Goal: Transaction & Acquisition: Purchase product/service

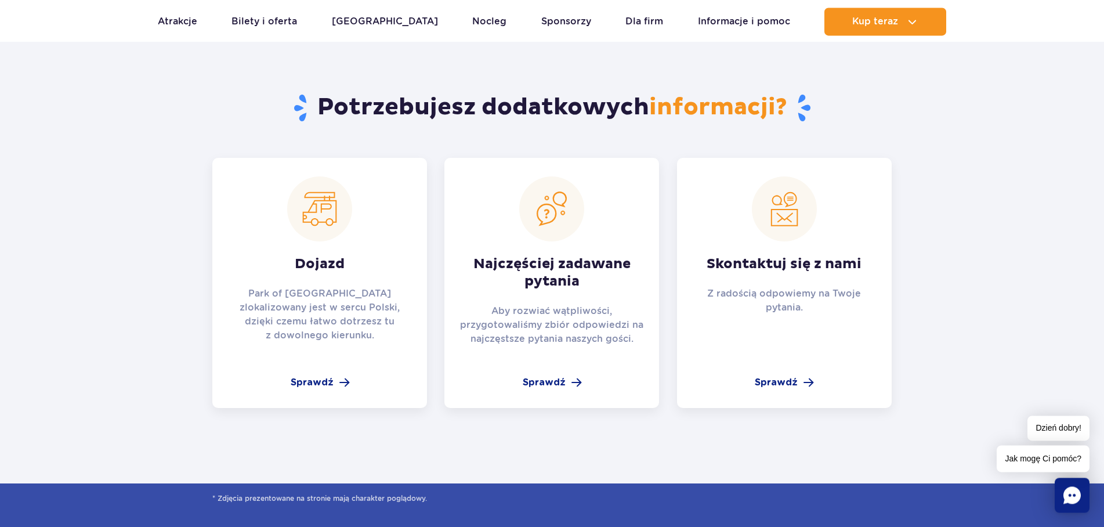
scroll to position [1834, 0]
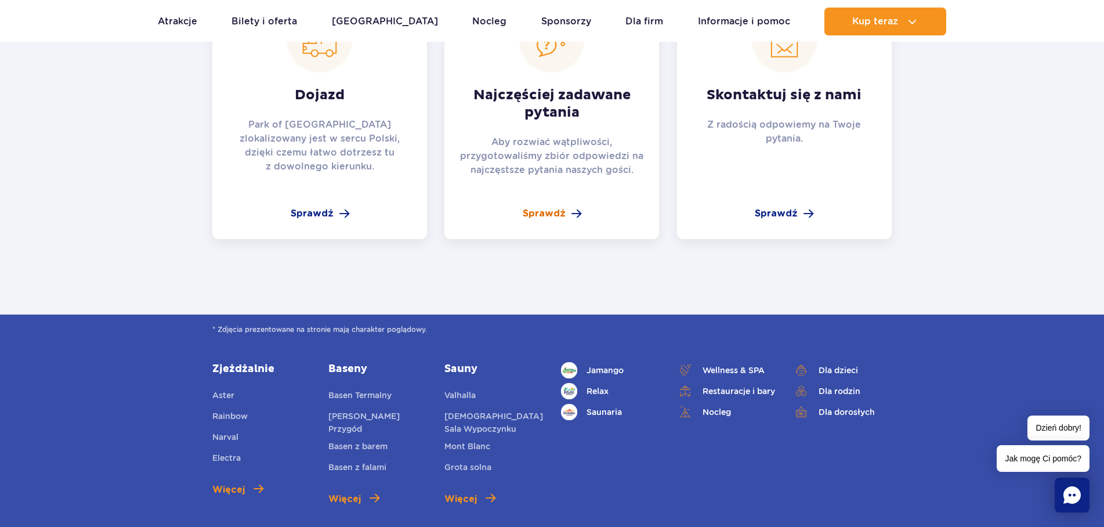
click at [562, 215] on span "Sprawdź" at bounding box center [544, 213] width 43 height 14
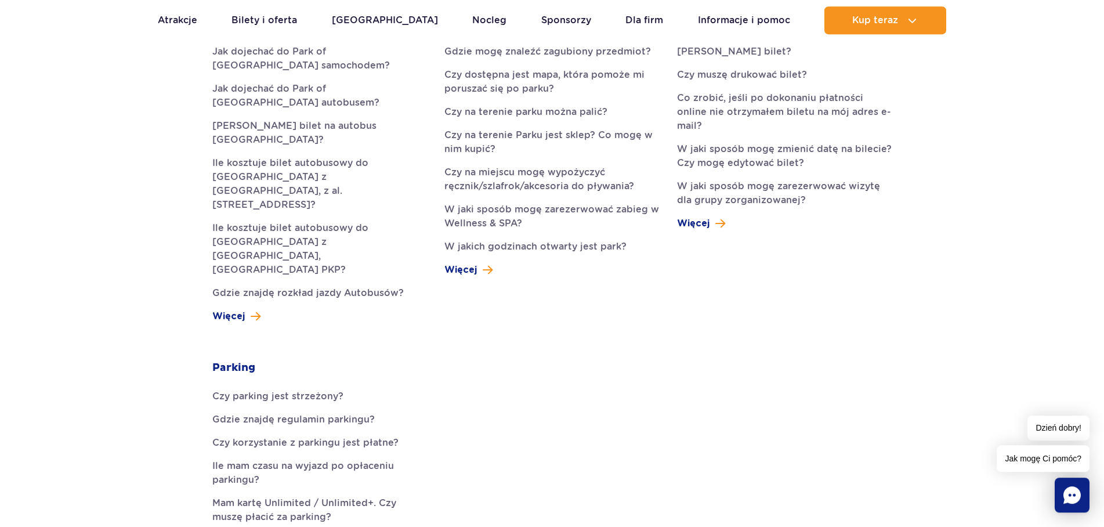
scroll to position [592, 0]
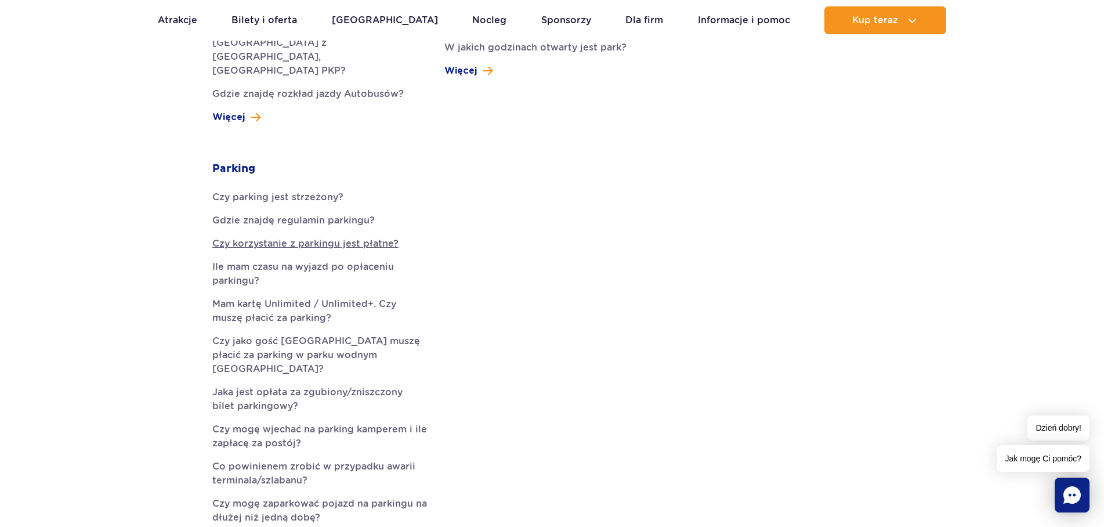
click at [294, 237] on link "Czy korzystanie z parkingu jest płatne?" at bounding box center [319, 244] width 215 height 14
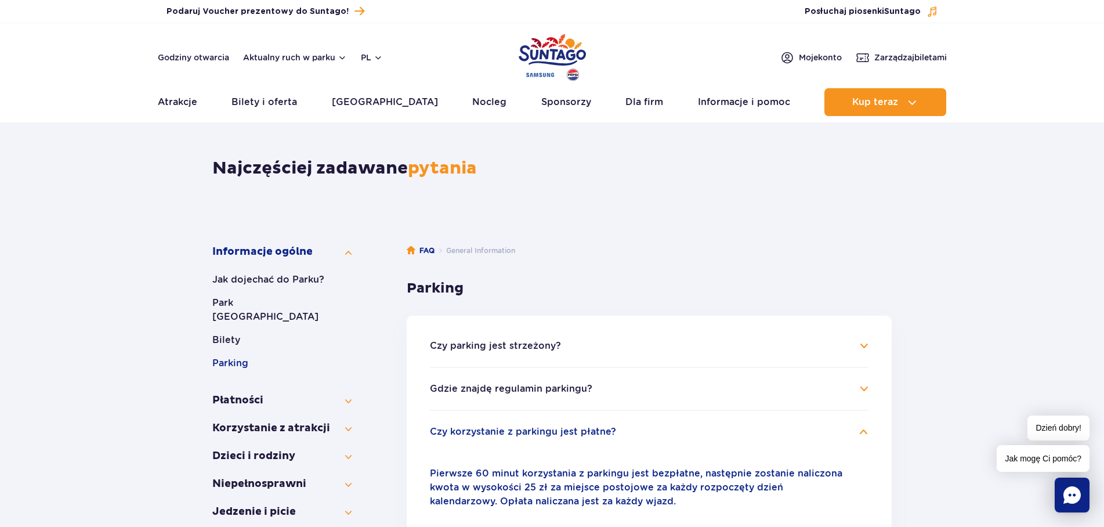
click at [535, 49] on img "Park of Poland" at bounding box center [551, 57] width 67 height 53
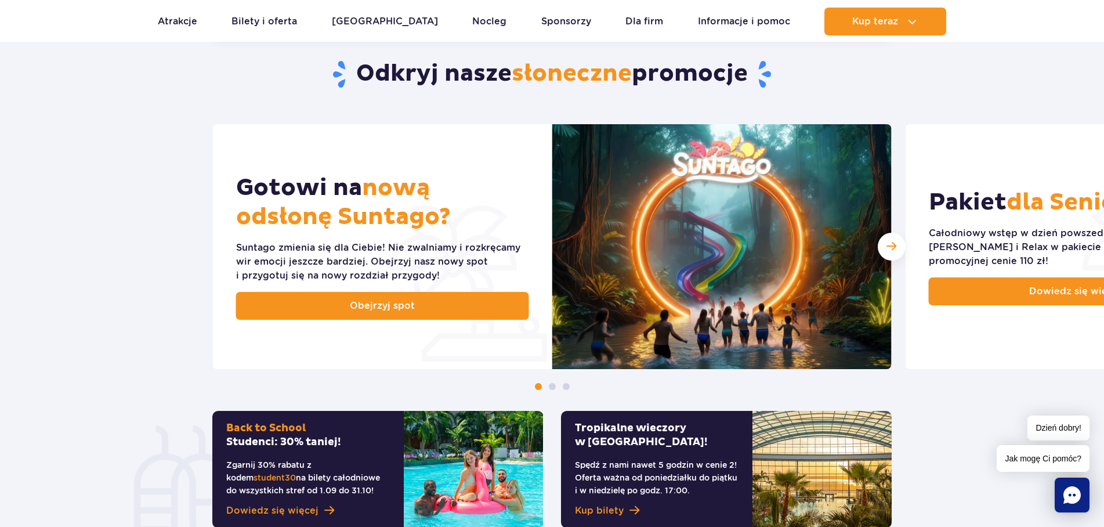
scroll to position [592, 0]
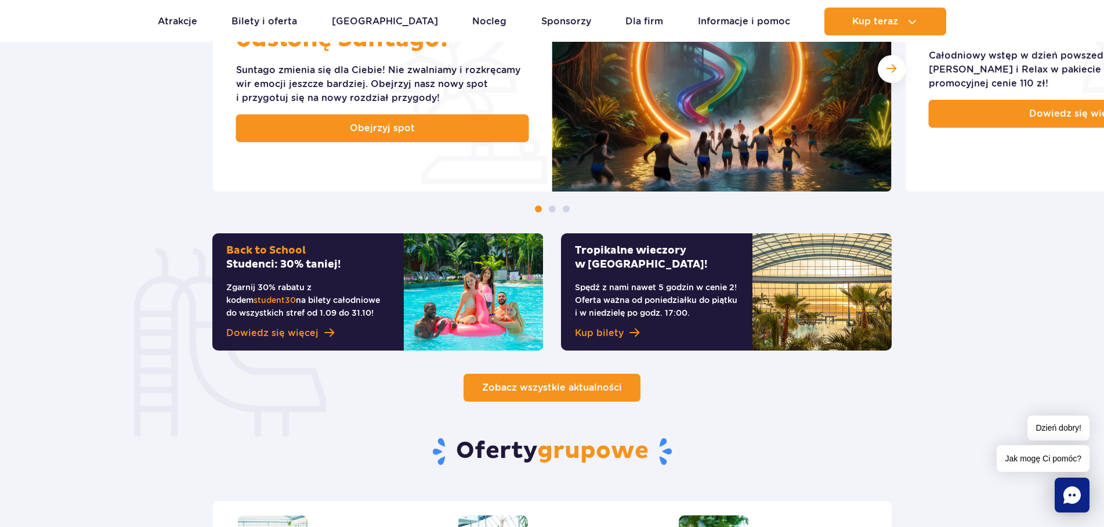
click at [604, 385] on span "Zobacz wszystkie aktualności" at bounding box center [552, 387] width 140 height 11
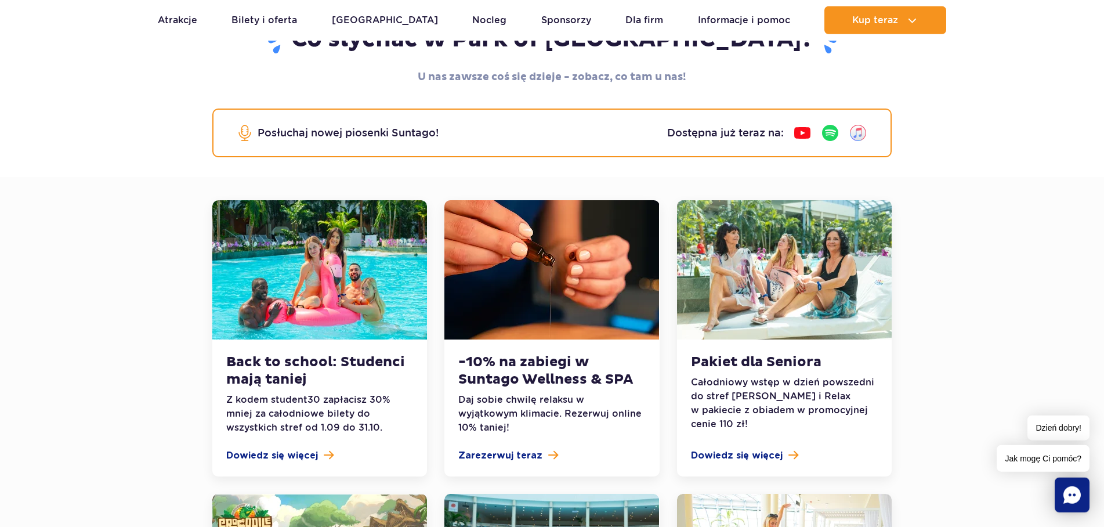
scroll to position [177, 0]
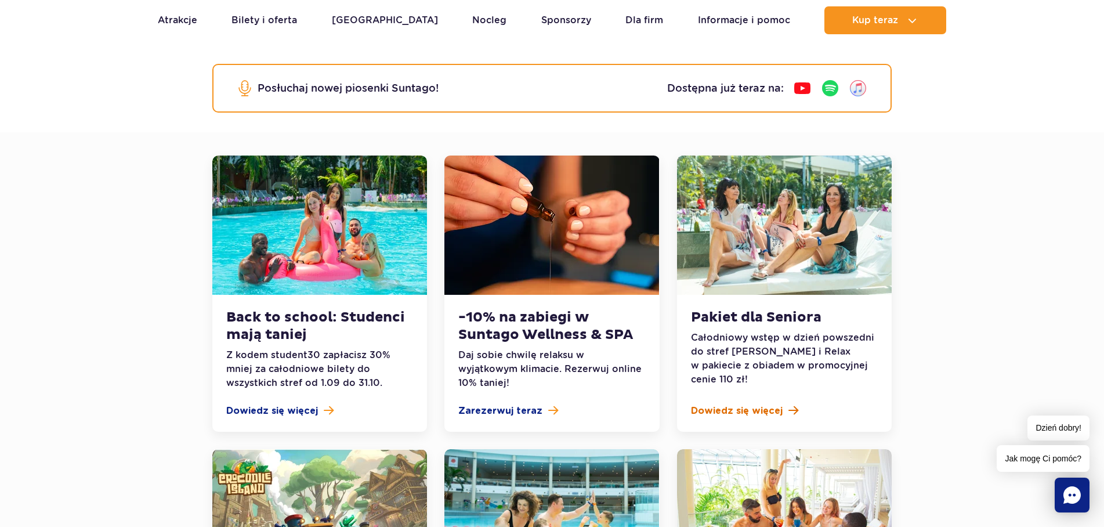
click at [721, 409] on span "Dowiedz się więcej" at bounding box center [737, 411] width 92 height 14
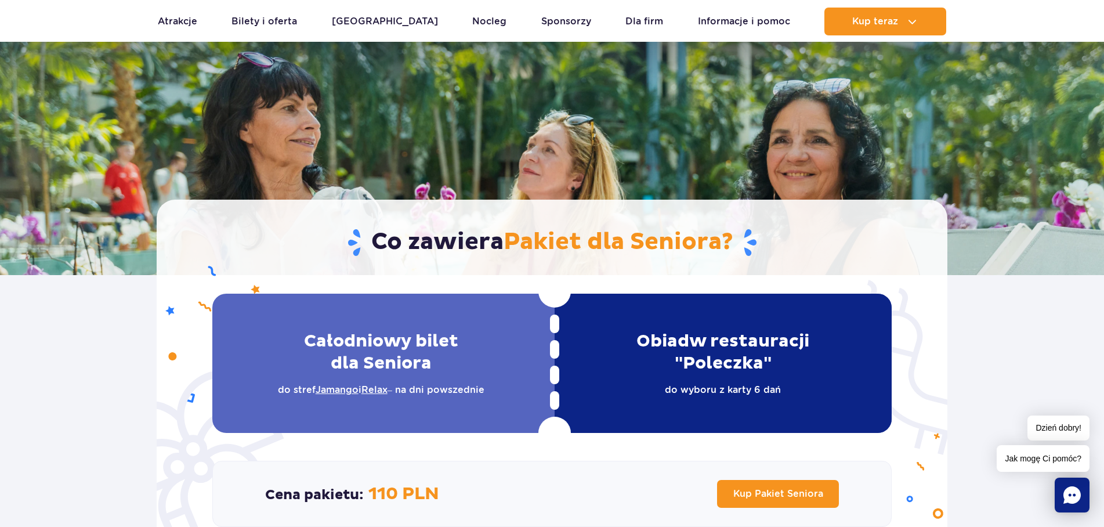
scroll to position [237, 0]
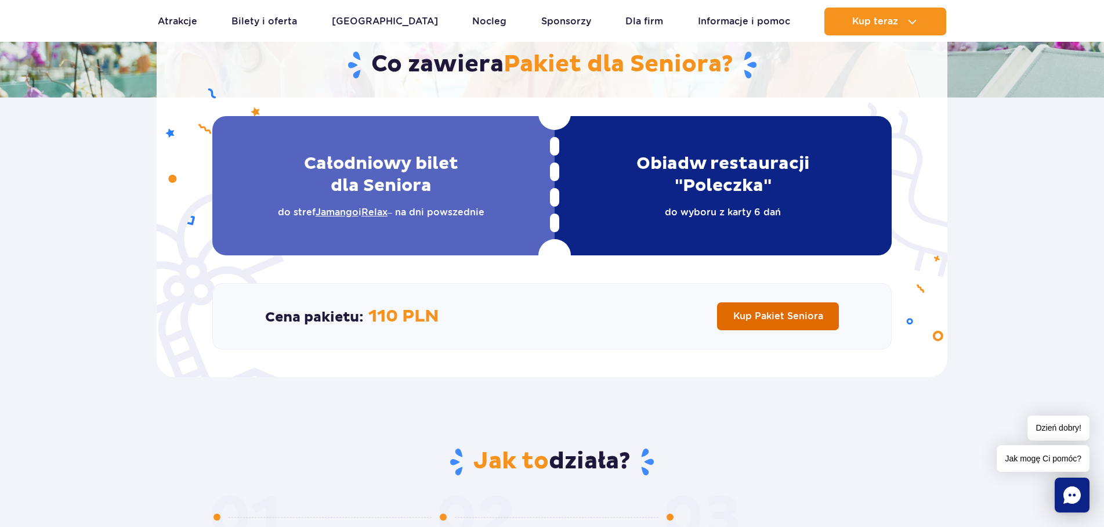
click at [773, 306] on link "Kup Pakiet Seniora" at bounding box center [778, 316] width 122 height 28
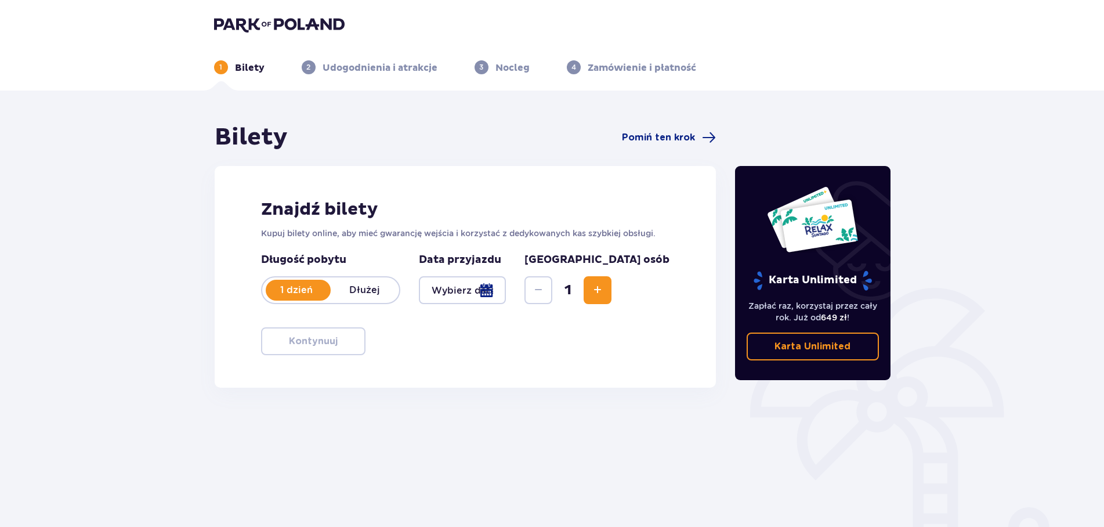
click at [506, 291] on div at bounding box center [463, 290] width 88 height 28
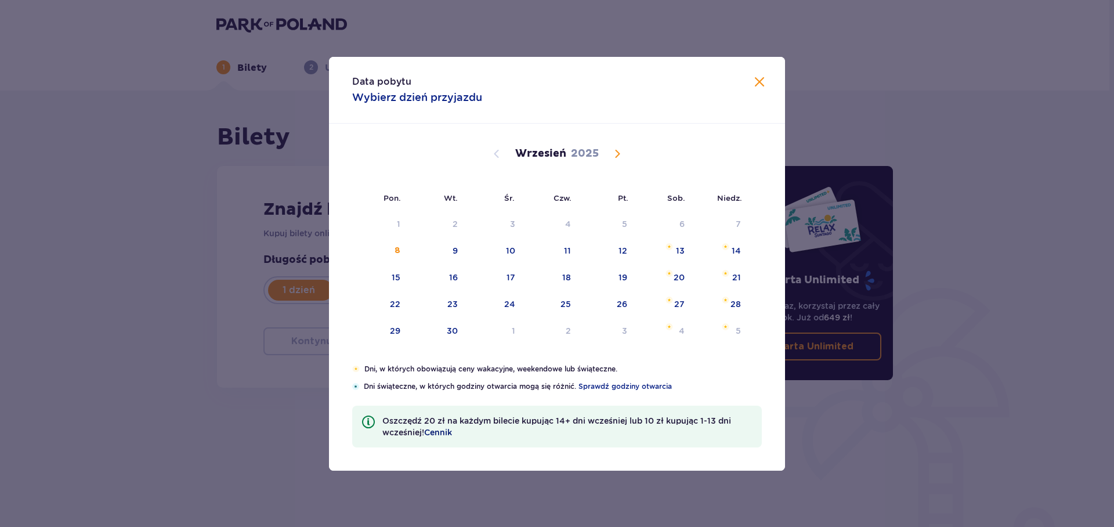
click at [436, 430] on span "Cennik" at bounding box center [438, 432] width 28 height 12
click at [757, 85] on span at bounding box center [759, 82] width 14 height 14
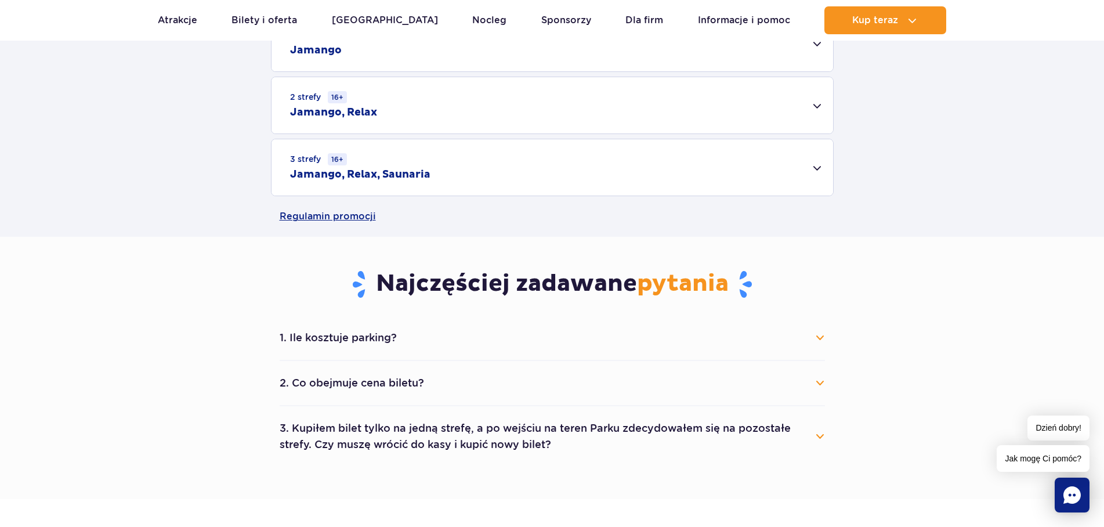
scroll to position [651, 0]
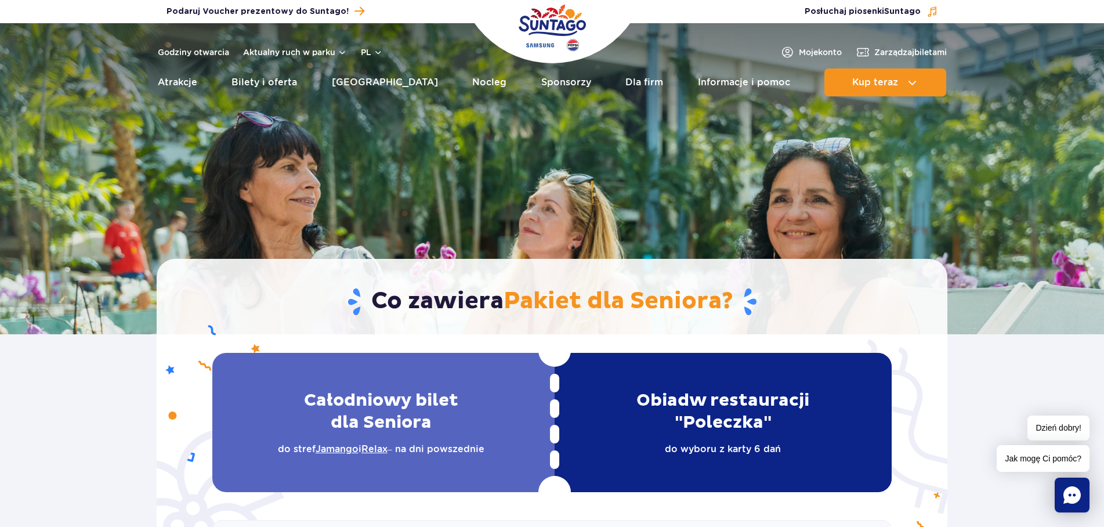
click at [538, 30] on img "Park of Poland" at bounding box center [551, 27] width 67 height 53
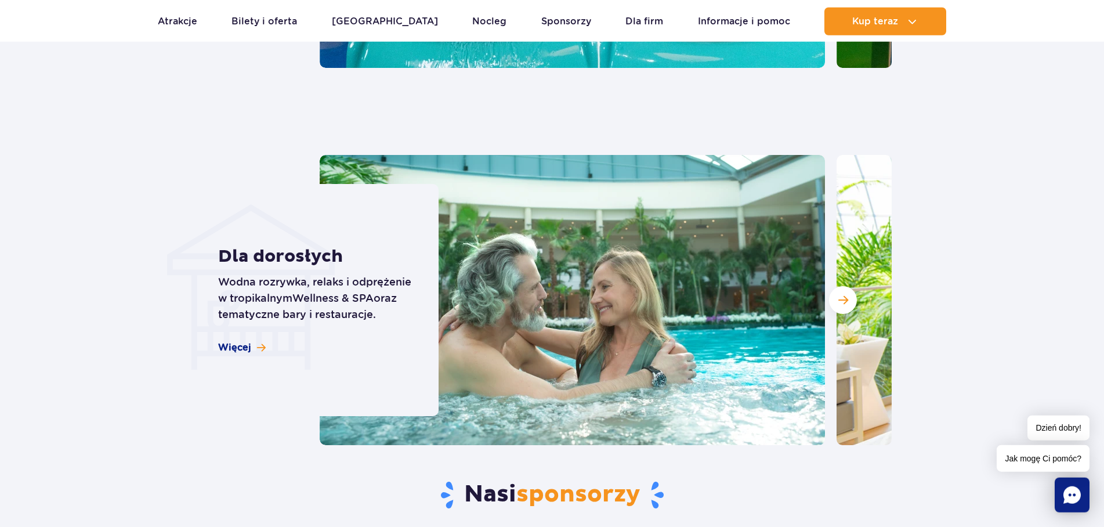
scroll to position [3194, 0]
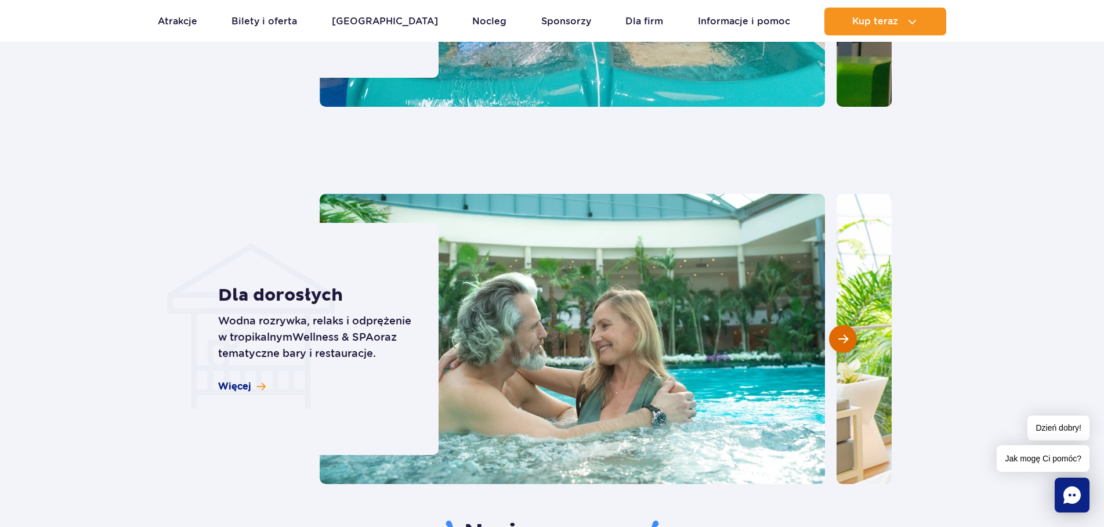
click at [846, 343] on span "Następny slajd" at bounding box center [843, 338] width 10 height 10
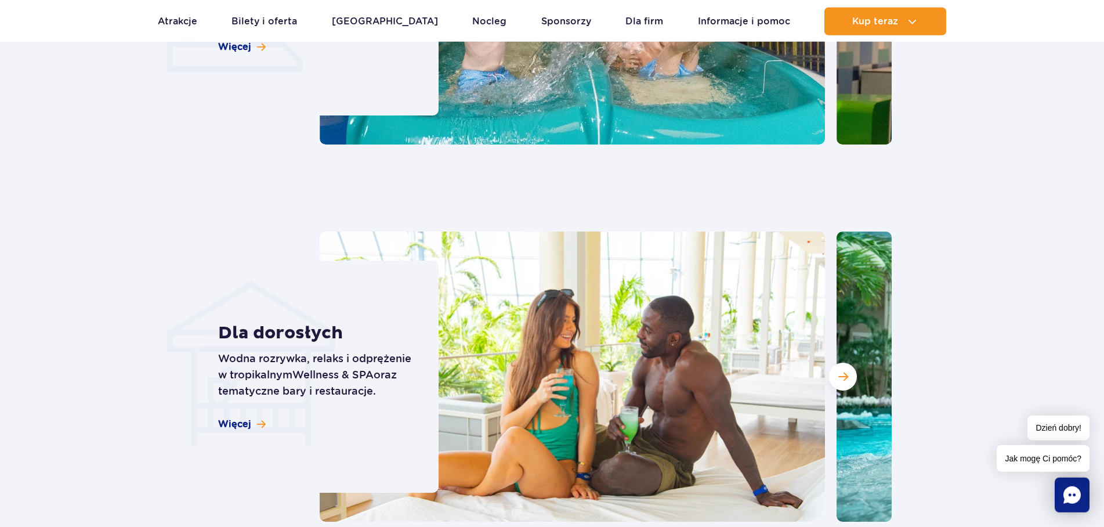
scroll to position [3135, 0]
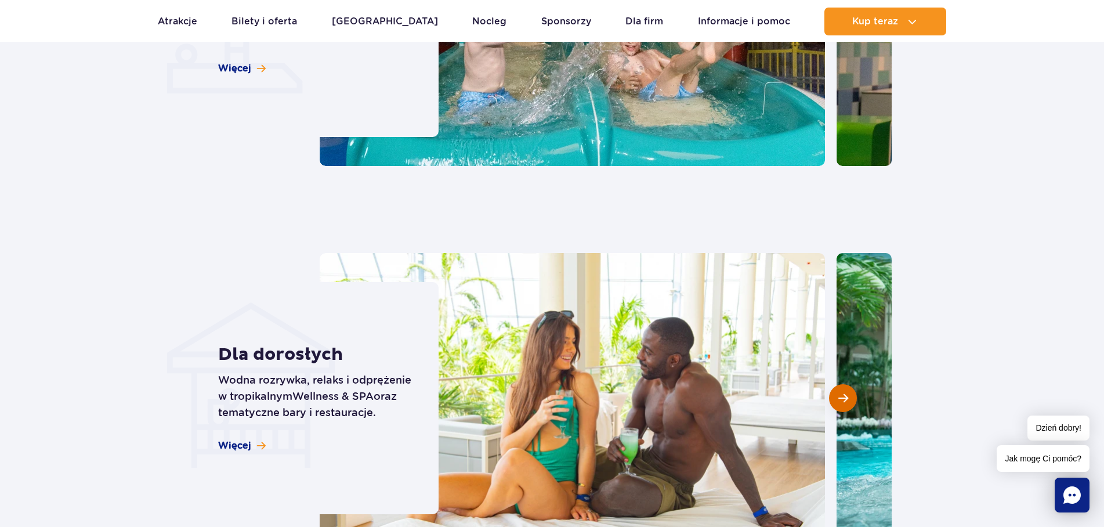
click at [836, 400] on button "Następny slajd" at bounding box center [843, 398] width 28 height 28
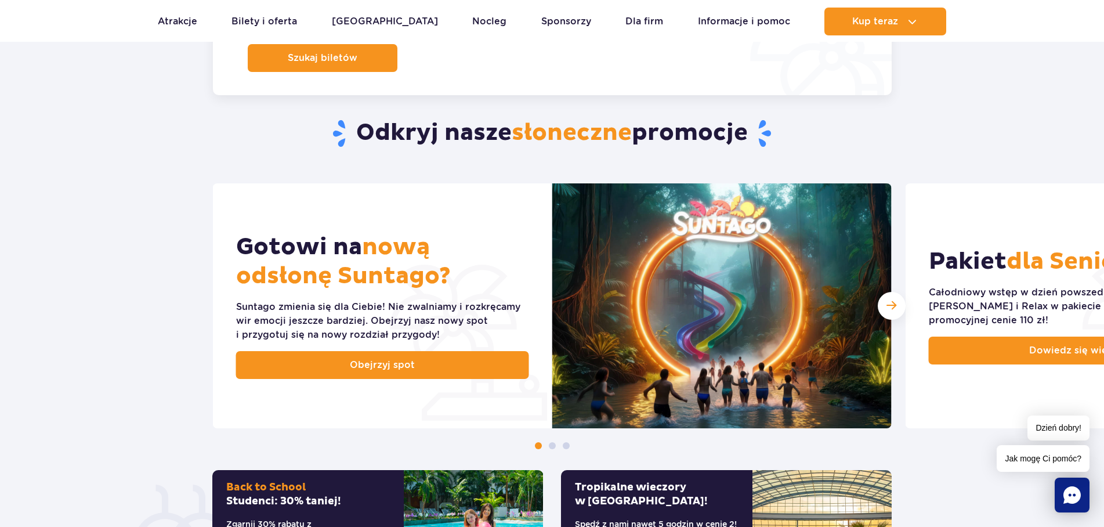
scroll to position [710, 0]
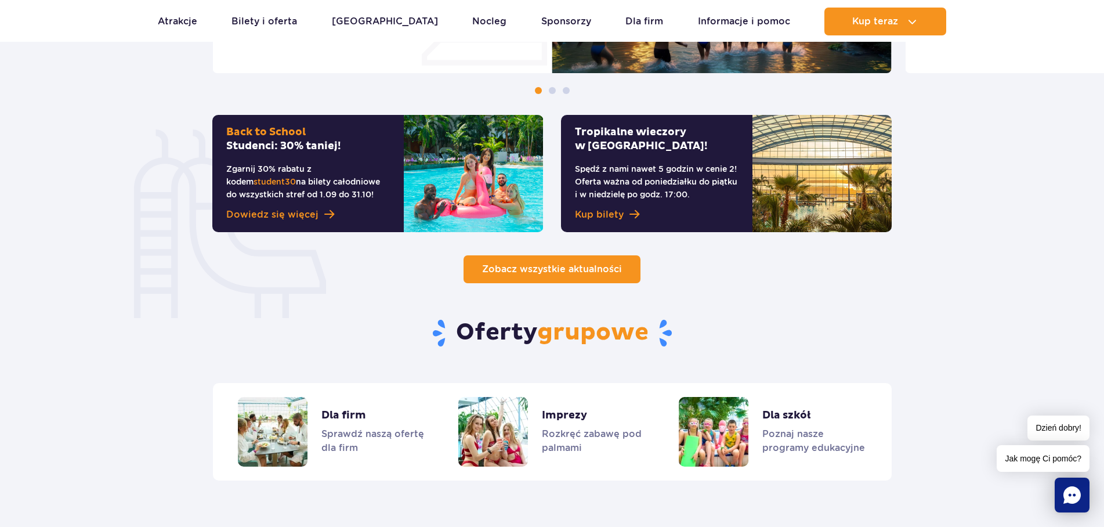
click at [623, 267] on link "Zobacz wszystkie aktualności" at bounding box center [551, 269] width 177 height 28
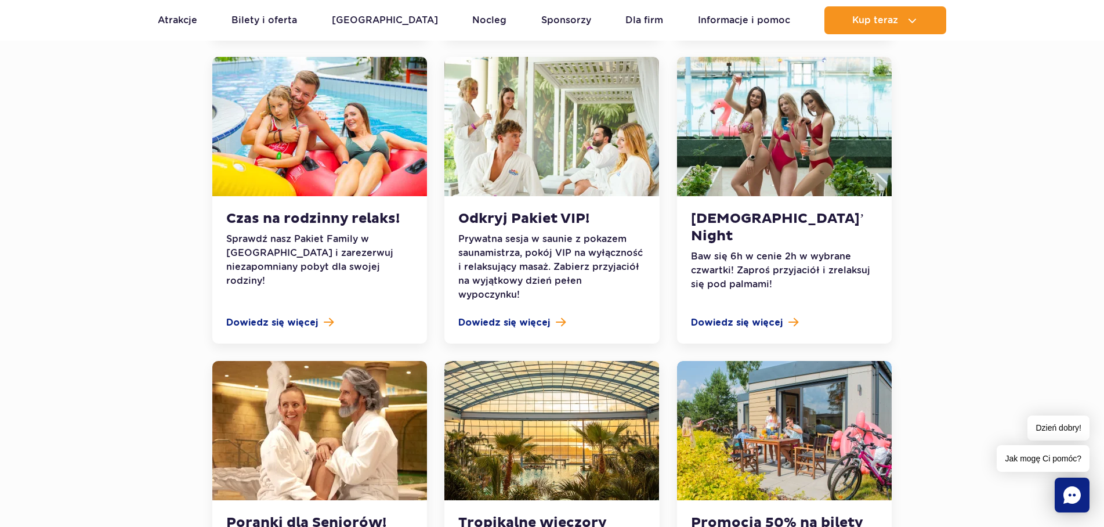
scroll to position [1124, 0]
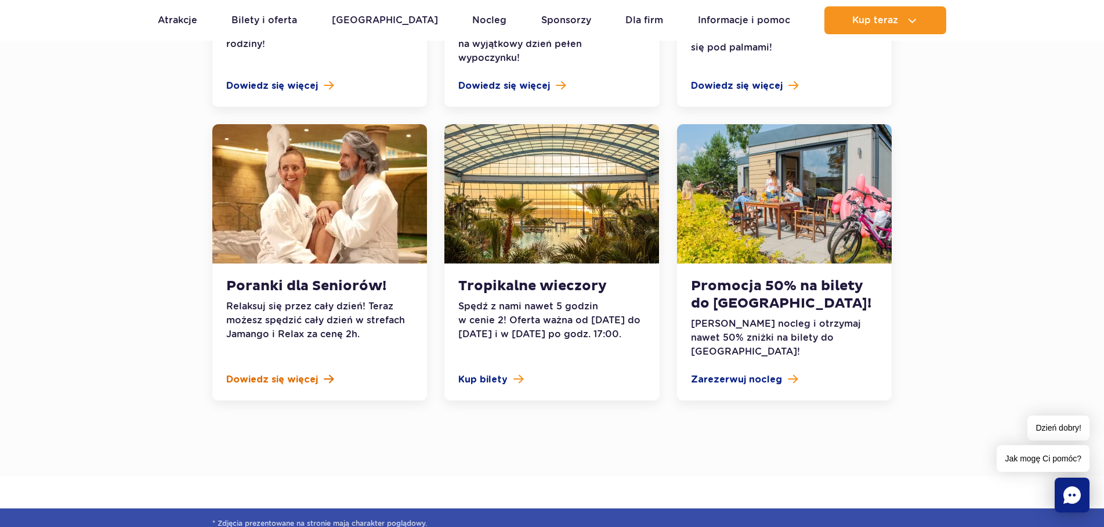
click at [302, 372] on span "Dowiedz się więcej" at bounding box center [272, 379] width 92 height 14
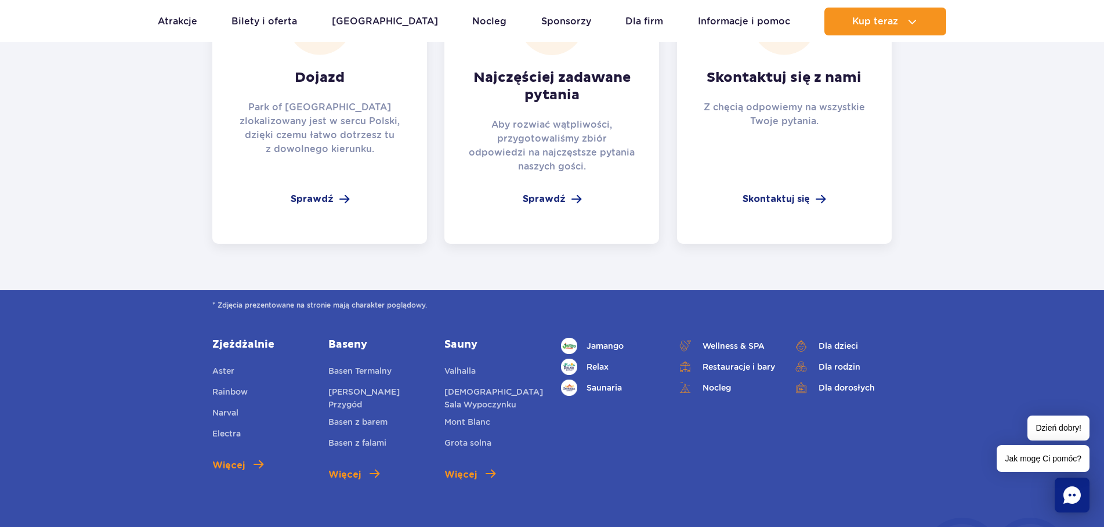
scroll to position [828, 0]
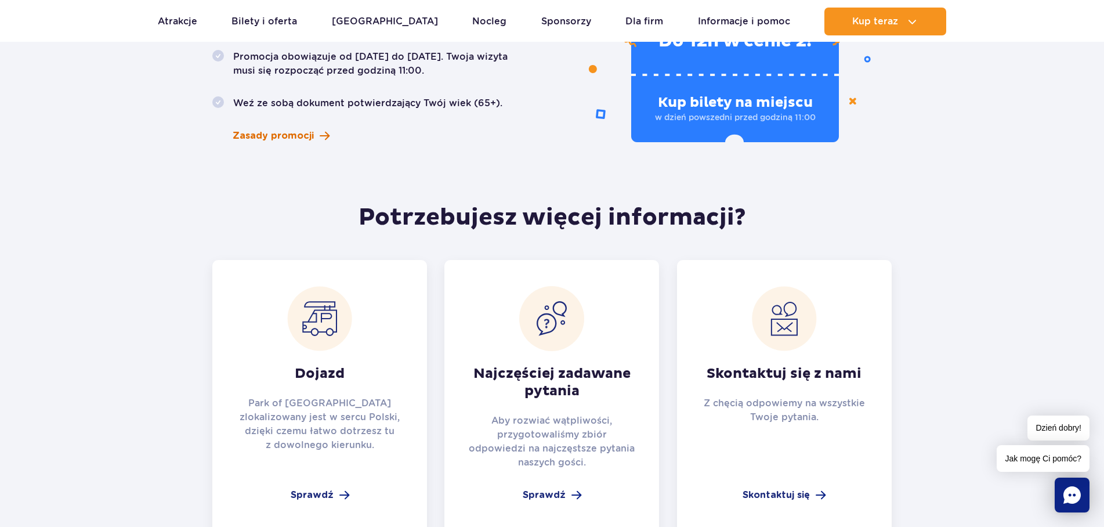
click at [268, 129] on span "Zasady promocji" at bounding box center [273, 136] width 81 height 14
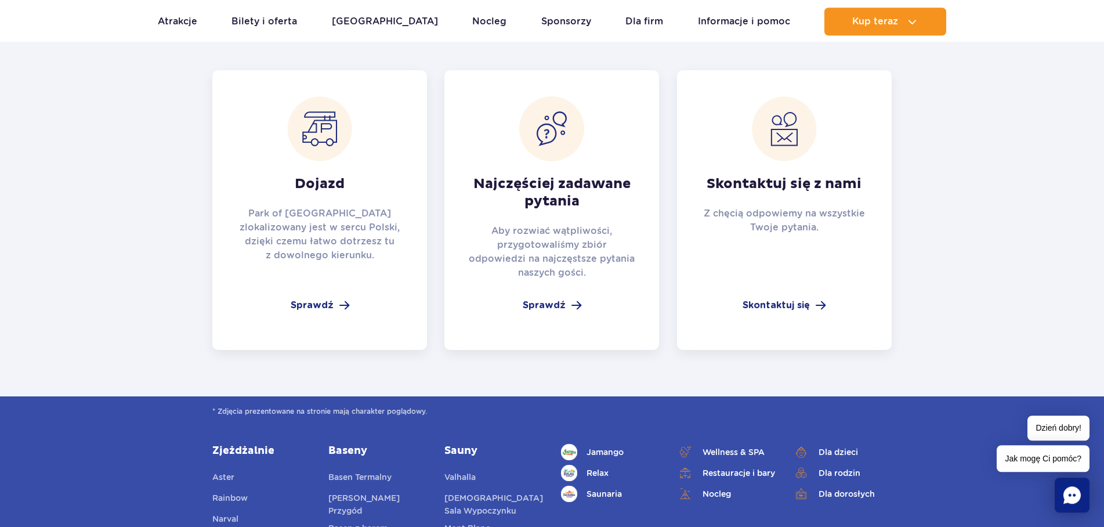
scroll to position [947, 0]
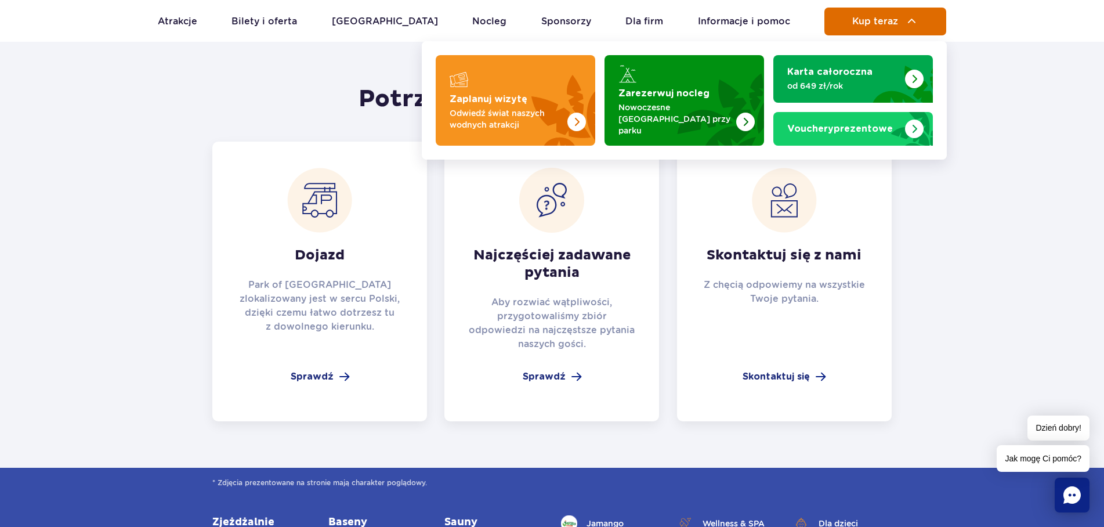
click at [867, 17] on span "Kup teraz" at bounding box center [875, 21] width 46 height 10
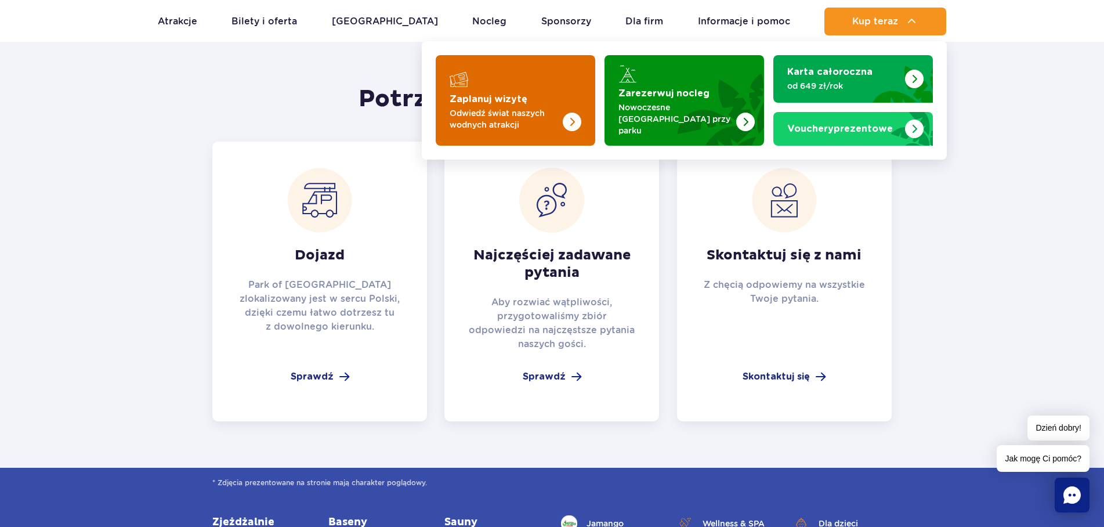
click at [556, 121] on p "Odwiedź świat naszych wodnych atrakcji" at bounding box center [505, 118] width 113 height 23
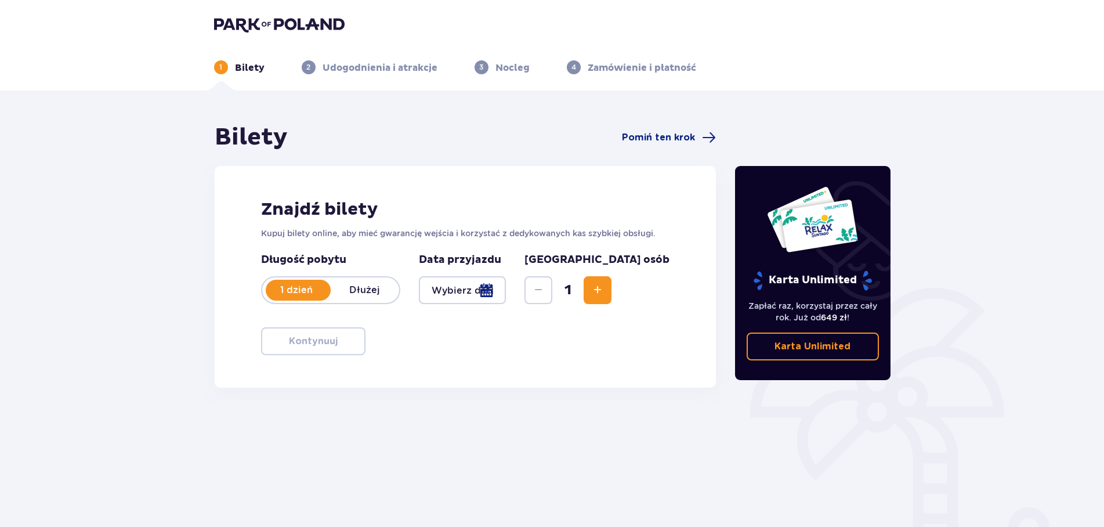
click at [506, 284] on div at bounding box center [463, 290] width 88 height 28
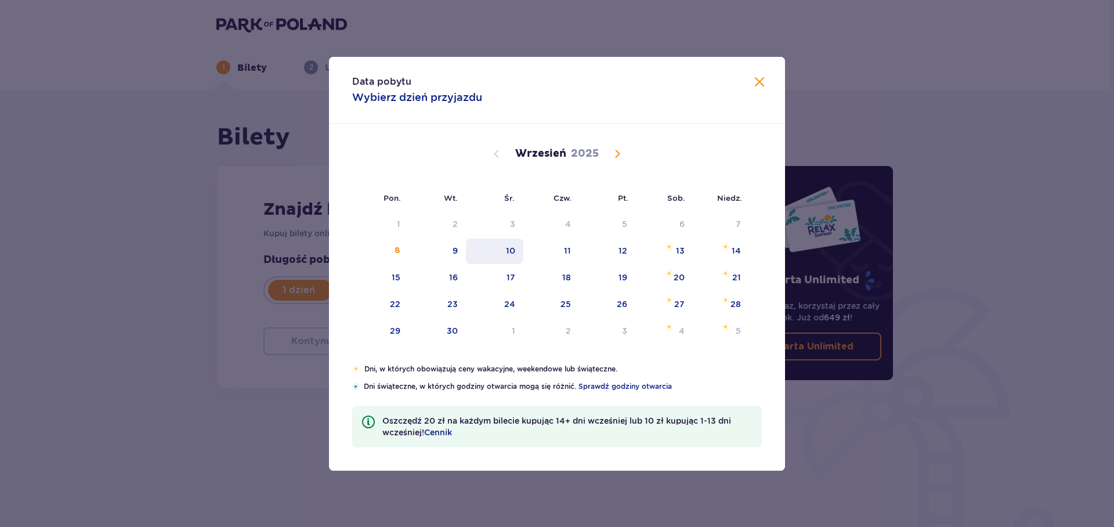
click at [514, 247] on div "10" at bounding box center [510, 251] width 9 height 12
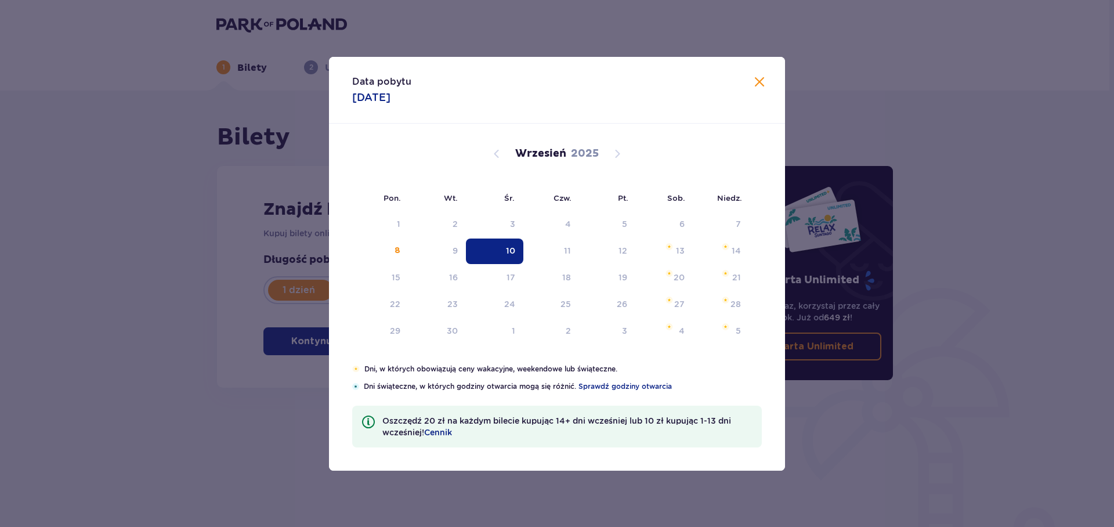
type input "10.09.25"
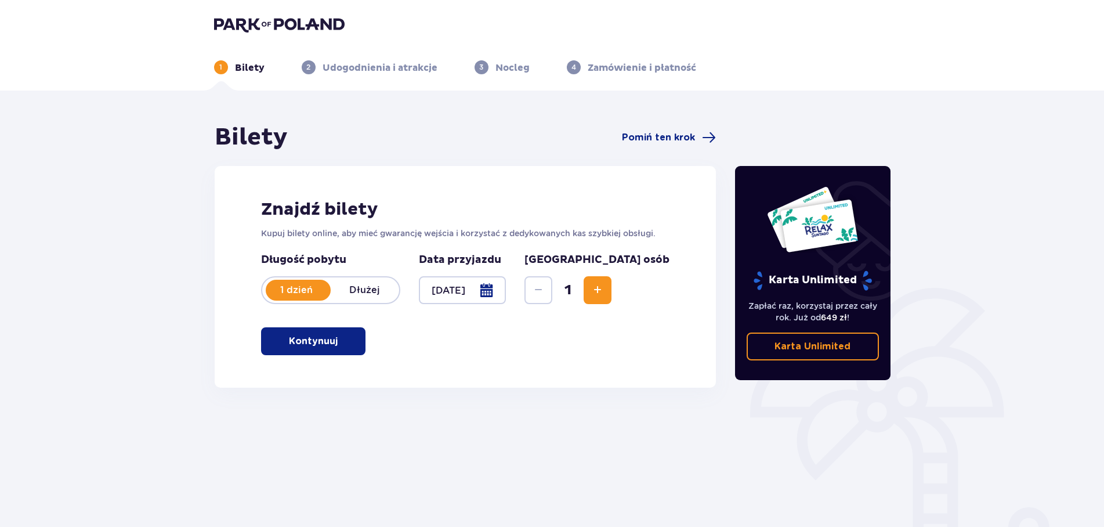
click at [604, 290] on span "Increase" at bounding box center [597, 290] width 14 height 14
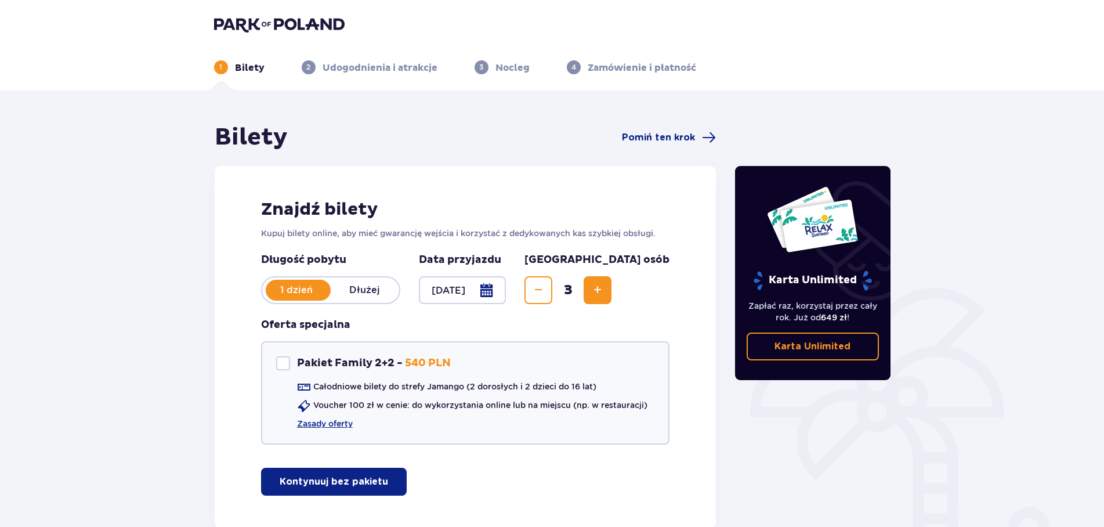
click at [604, 290] on span "Increase" at bounding box center [597, 290] width 14 height 14
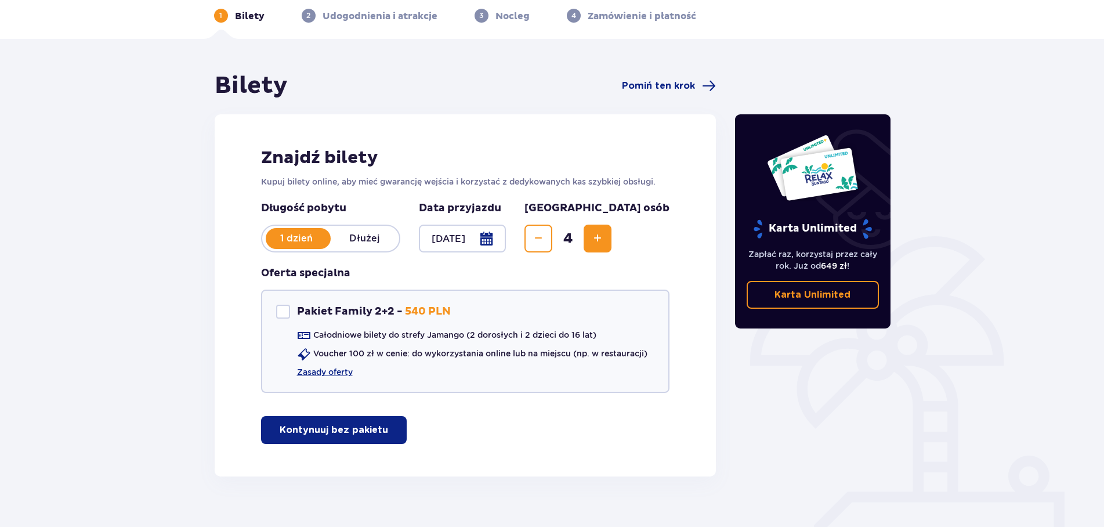
scroll to position [71, 0]
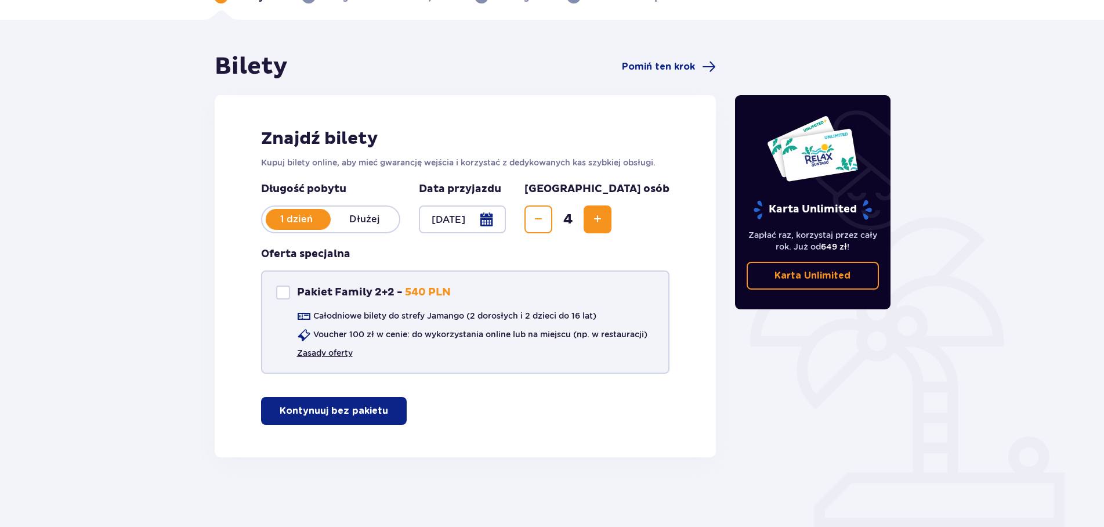
click at [340, 350] on link "Zasady oferty" at bounding box center [325, 353] width 56 height 12
click at [328, 405] on p "Kontynuuj bez pakietu" at bounding box center [334, 410] width 108 height 13
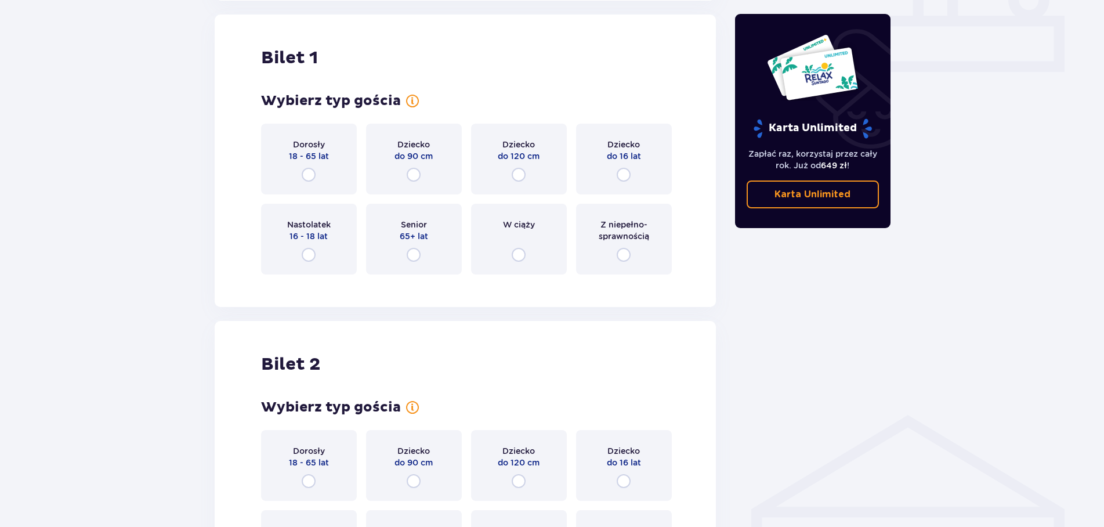
scroll to position [528, 0]
click at [407, 248] on input "radio" at bounding box center [414, 254] width 14 height 14
radio input "true"
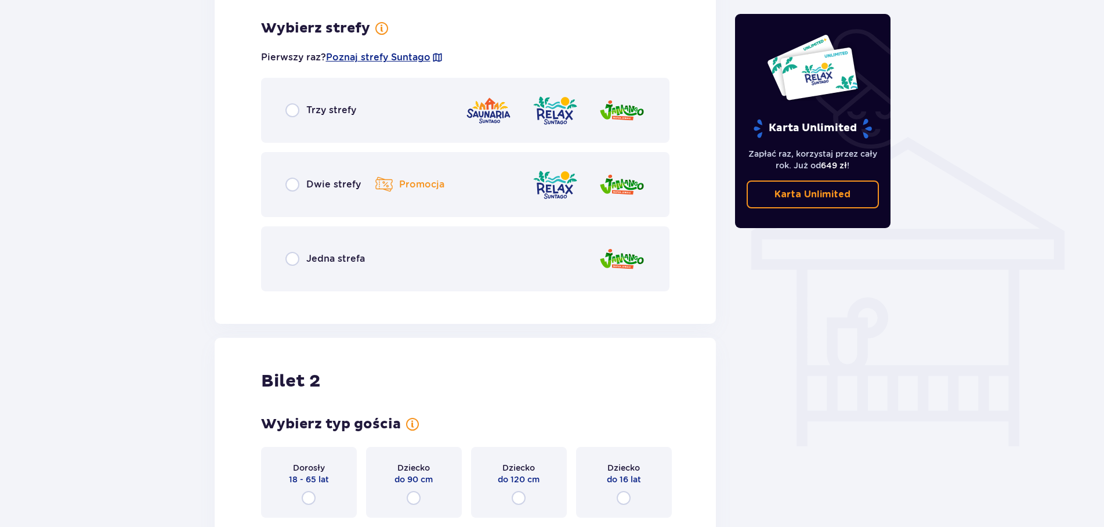
scroll to position [811, 0]
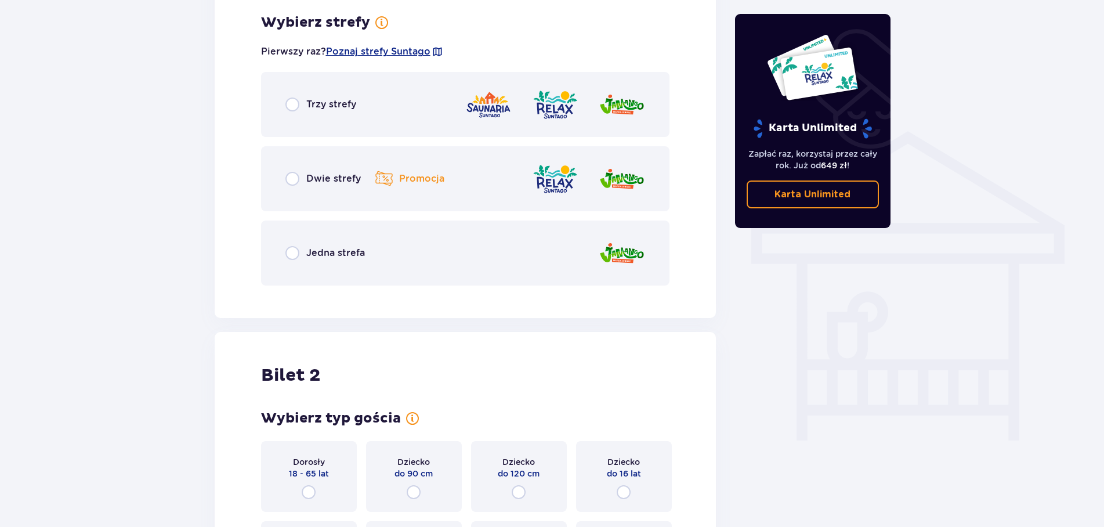
click at [292, 112] on div "Trzy strefy" at bounding box center [465, 104] width 409 height 65
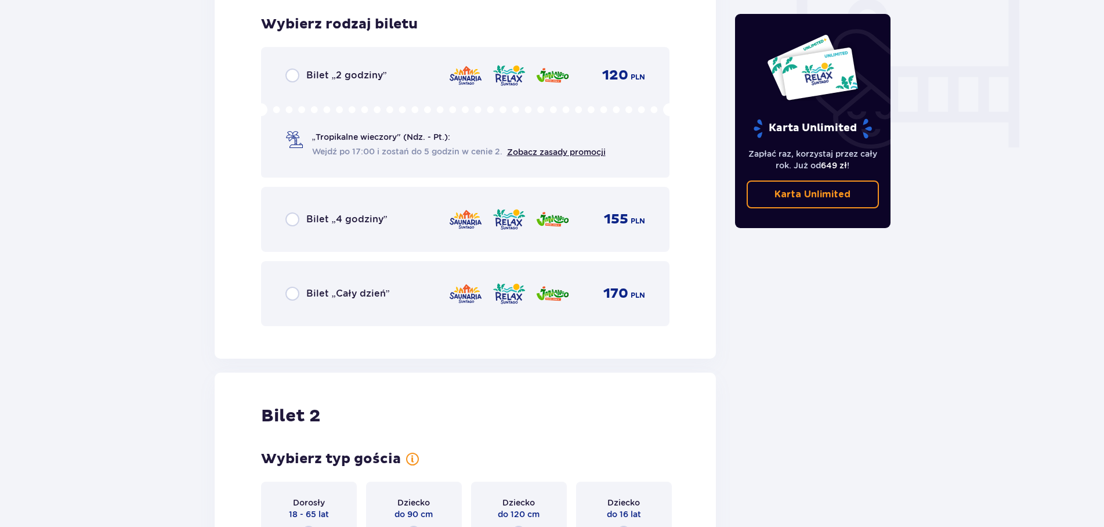
scroll to position [1105, 0]
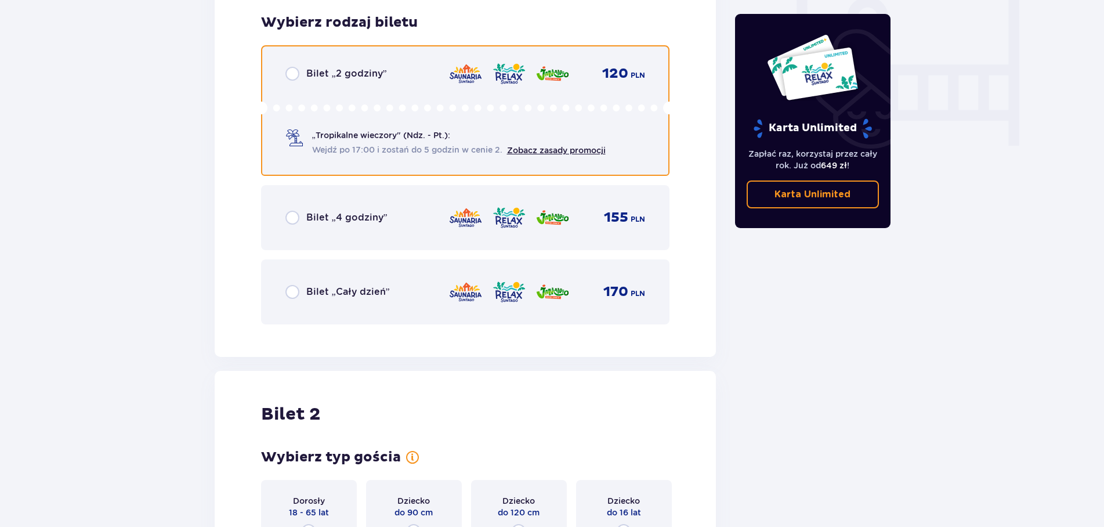
click at [298, 73] on input "radio" at bounding box center [292, 74] width 14 height 14
radio input "true"
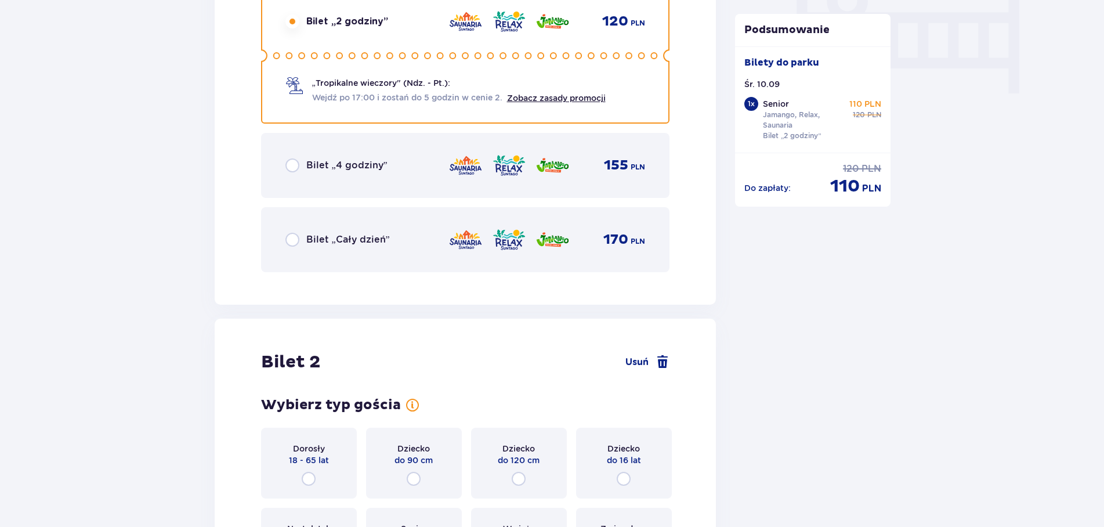
scroll to position [1107, 0]
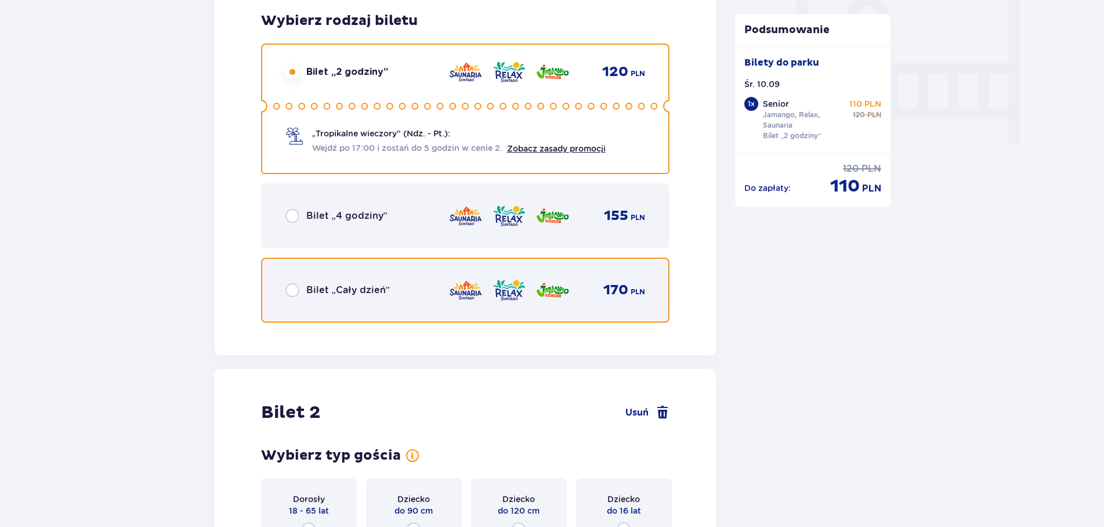
click at [291, 291] on input "radio" at bounding box center [292, 290] width 14 height 14
radio input "true"
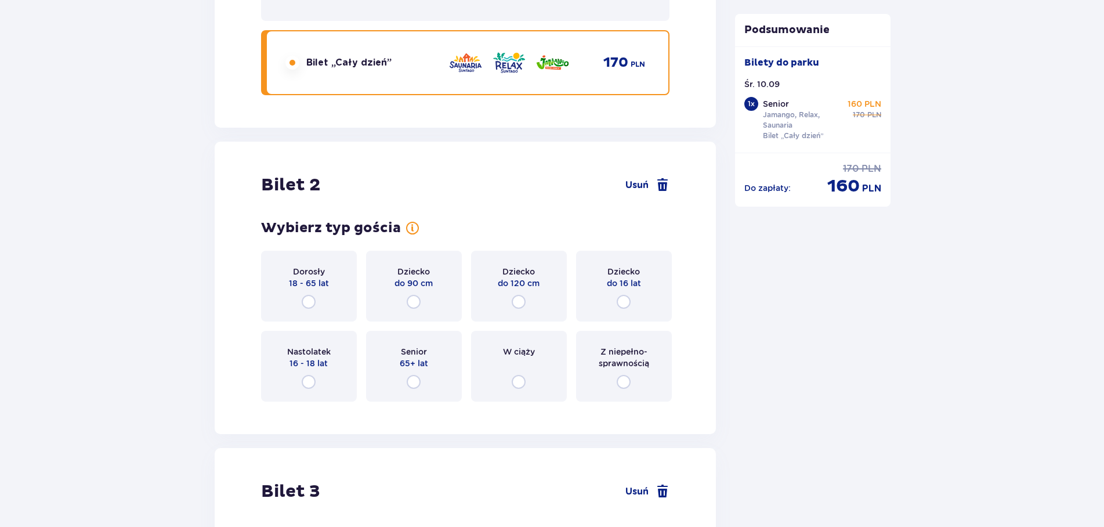
scroll to position [1344, 0]
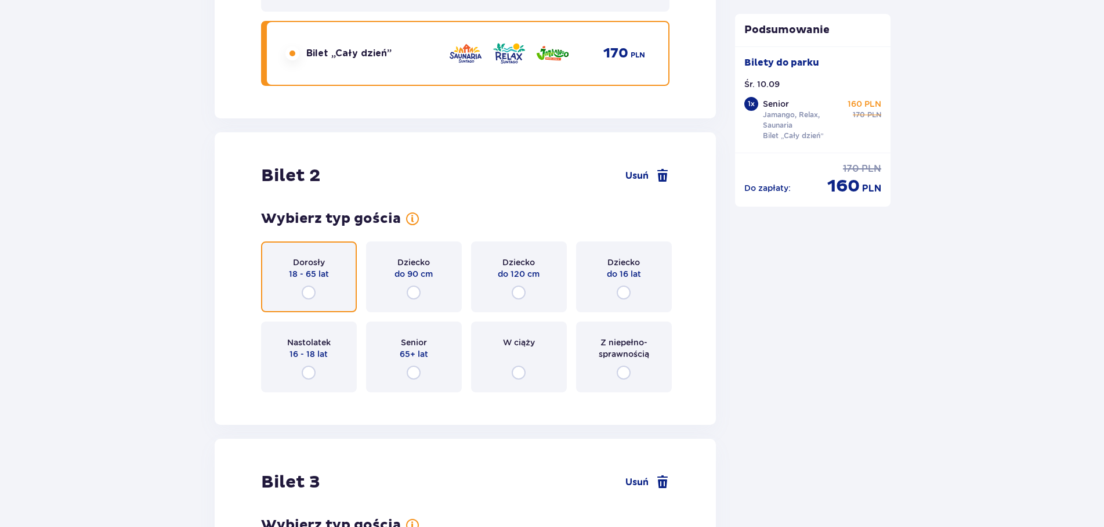
click at [310, 292] on input "radio" at bounding box center [309, 292] width 14 height 14
radio input "true"
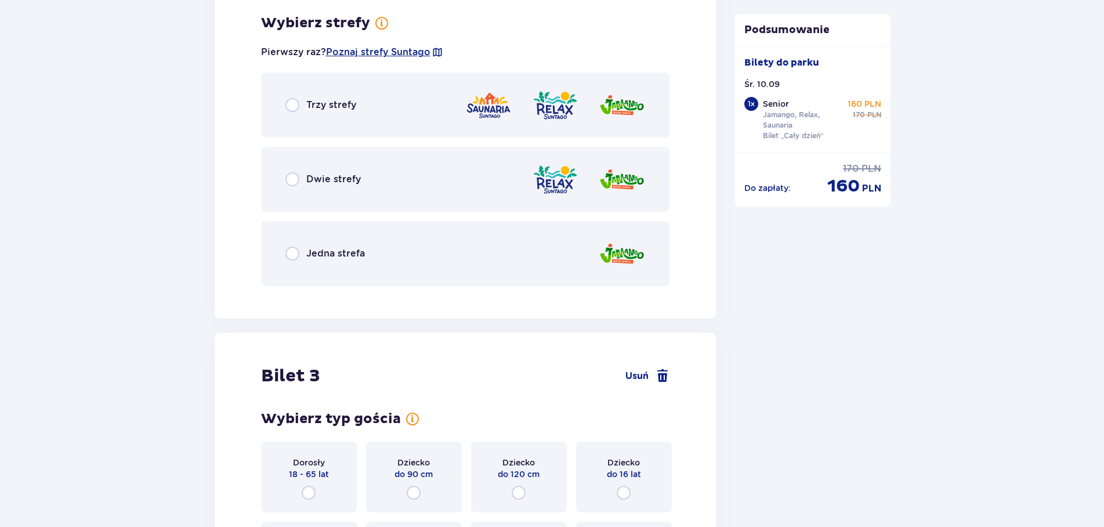
scroll to position [1745, 0]
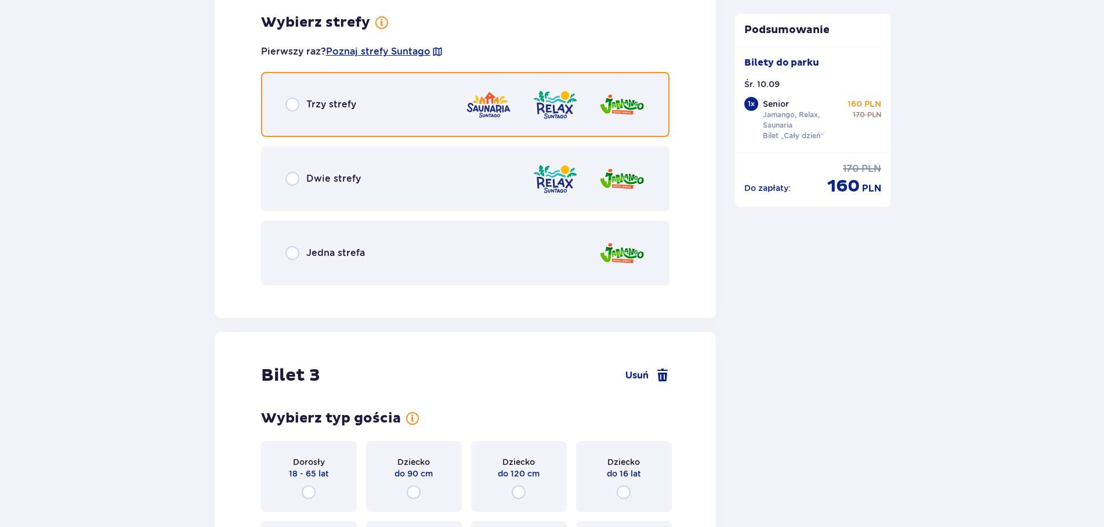
click at [293, 102] on input "radio" at bounding box center [292, 104] width 14 height 14
radio input "true"
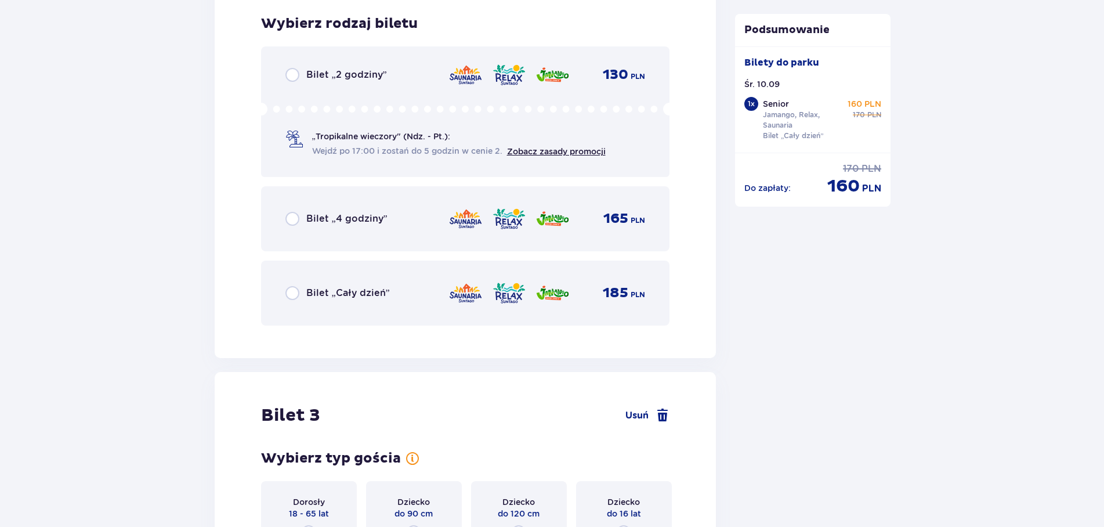
scroll to position [2040, 0]
click at [371, 287] on p "Bilet „Cały dzień”" at bounding box center [348, 291] width 84 height 13
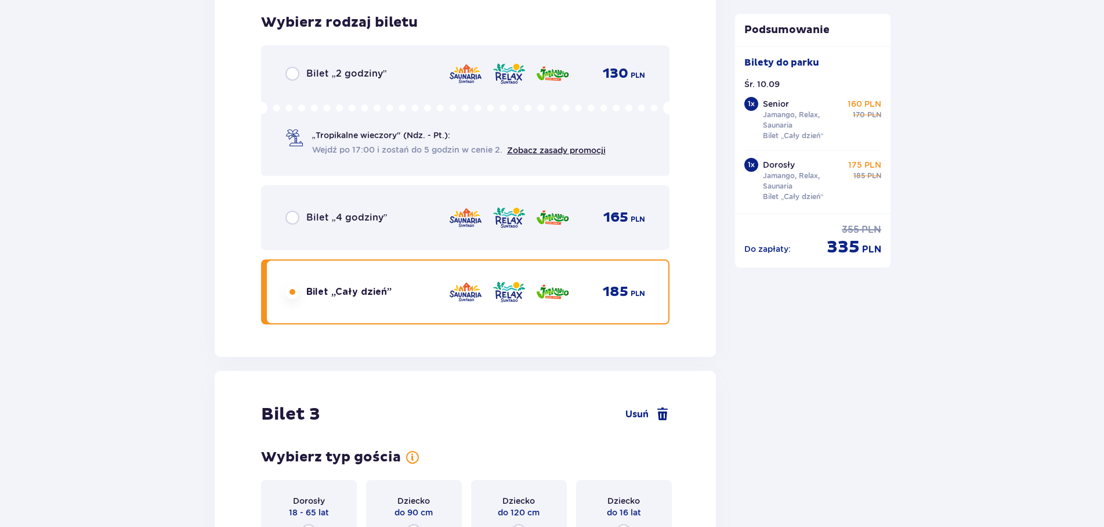
scroll to position [2396, 0]
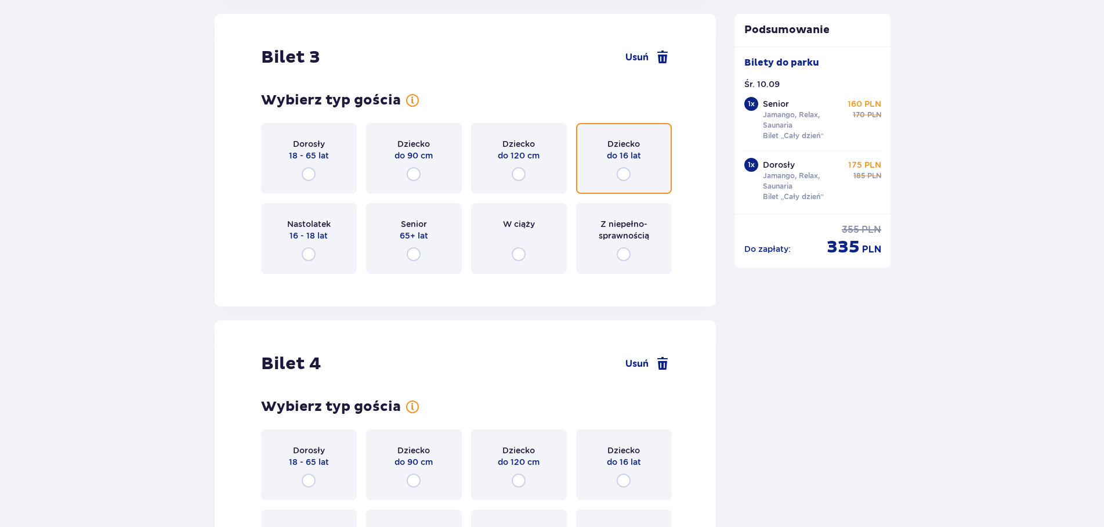
click at [624, 169] on input "radio" at bounding box center [624, 174] width 14 height 14
radio input "true"
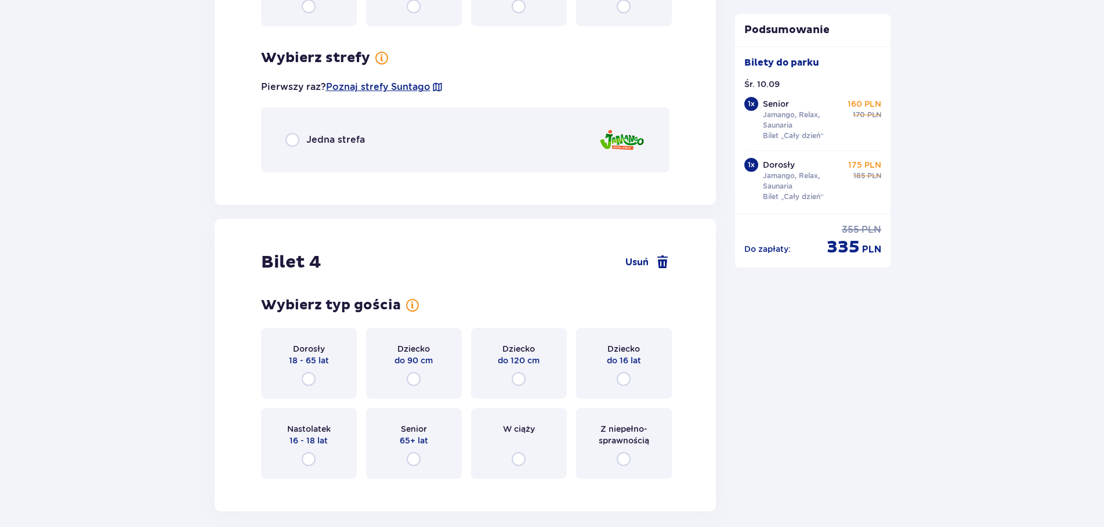
scroll to position [2679, 0]
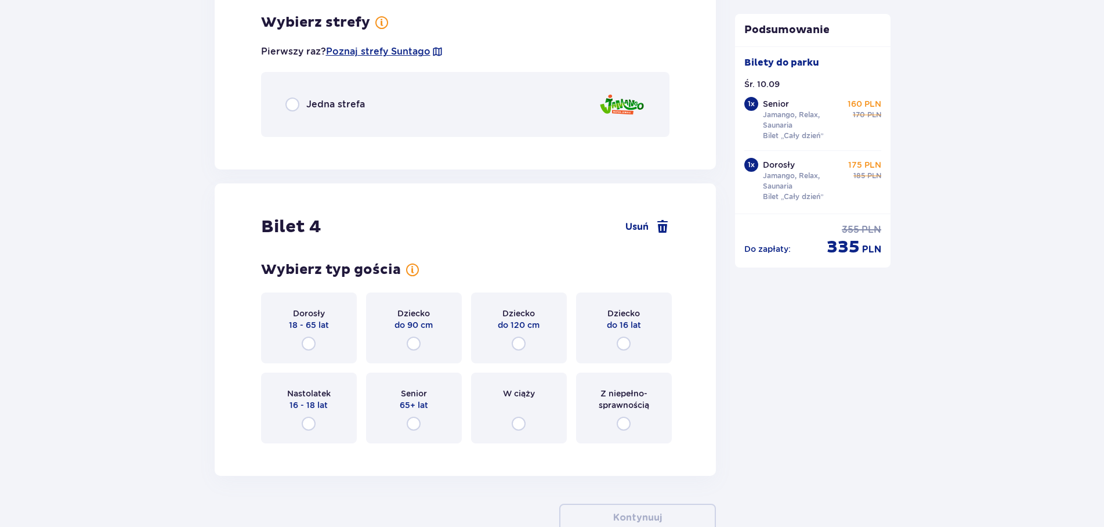
click at [335, 106] on p "Jedna strefa" at bounding box center [335, 104] width 59 height 13
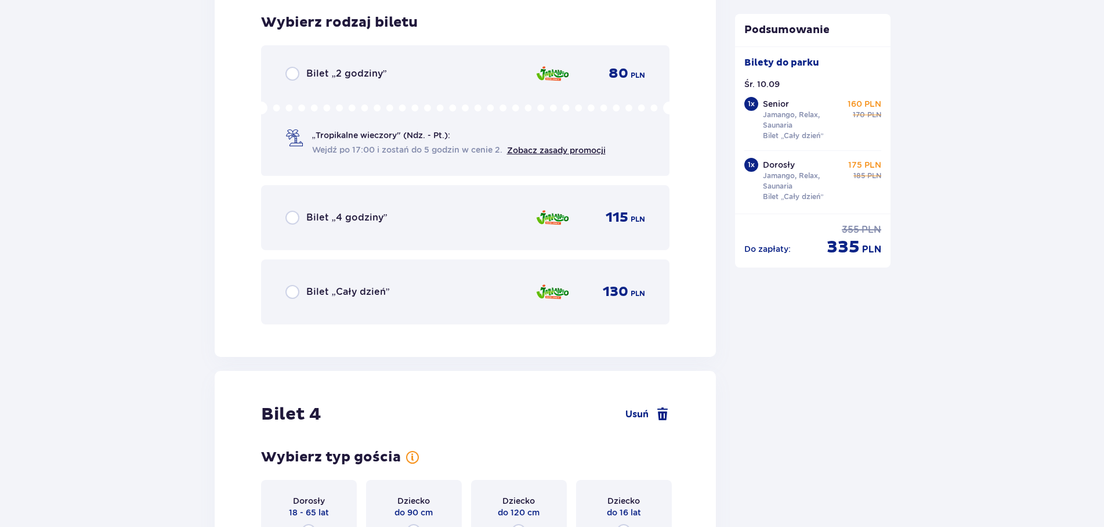
scroll to position [2766, 0]
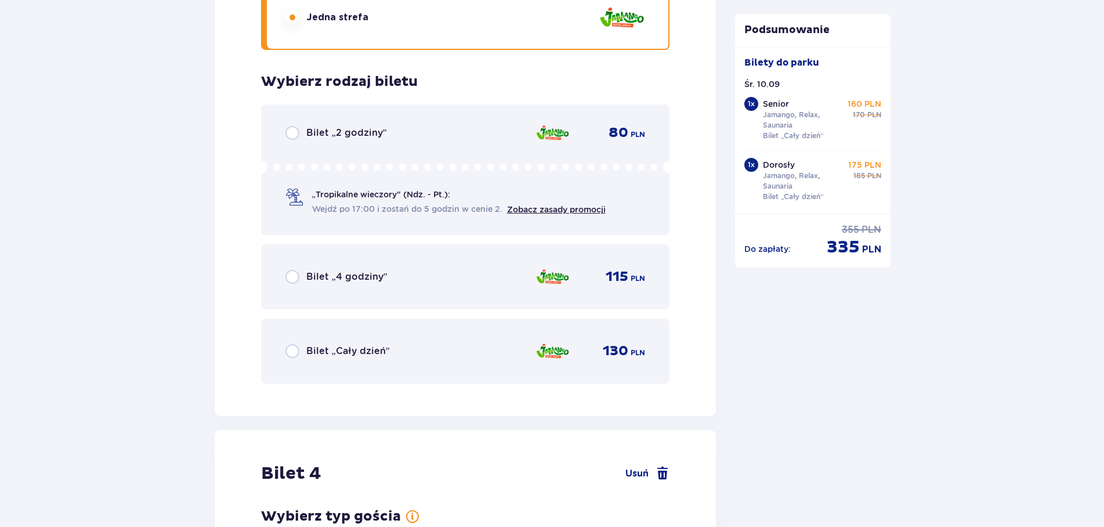
click at [325, 350] on p "Bilet „Cały dzień”" at bounding box center [348, 351] width 84 height 13
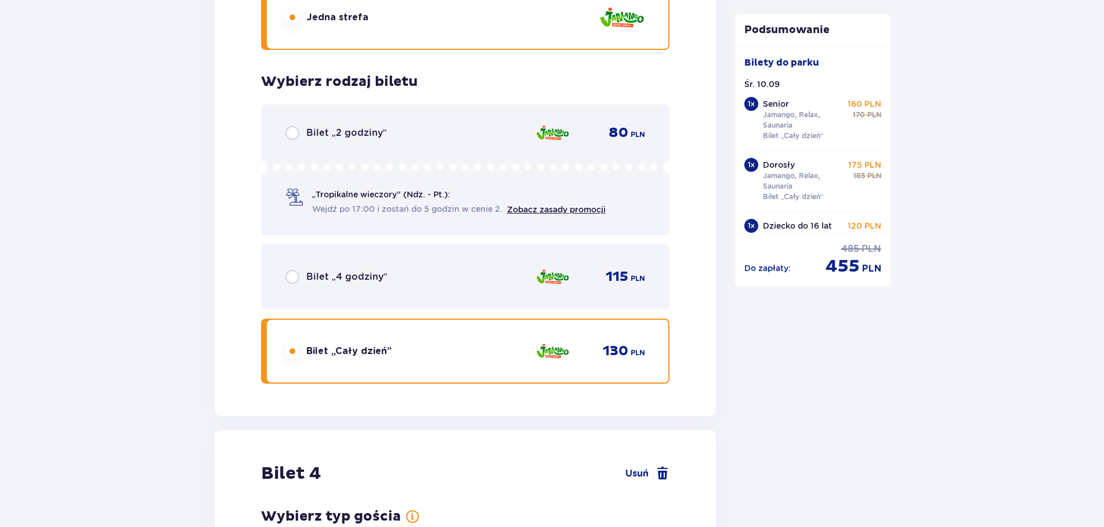
scroll to position [3087, 0]
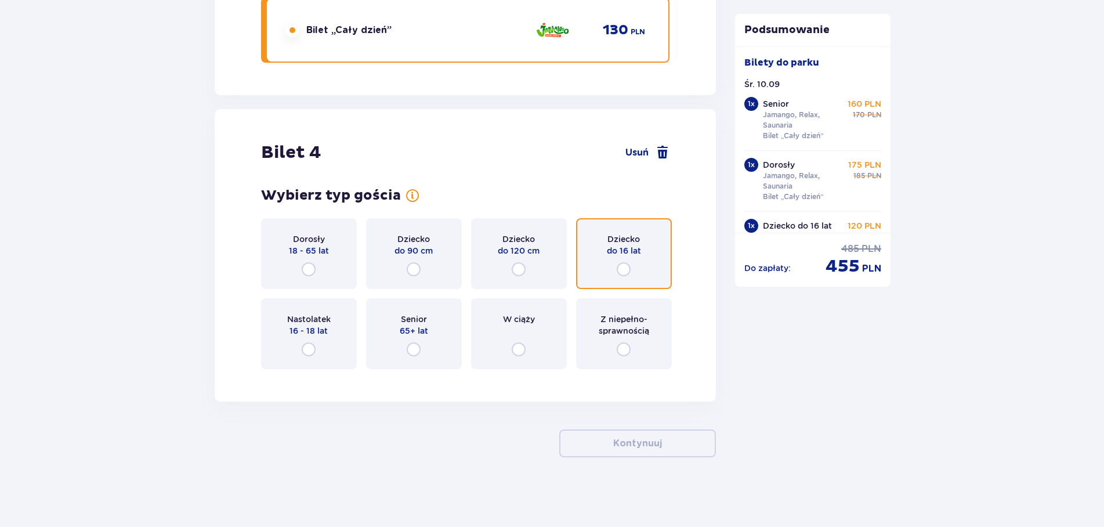
click at [624, 263] on input "radio" at bounding box center [624, 269] width 14 height 14
radio input "true"
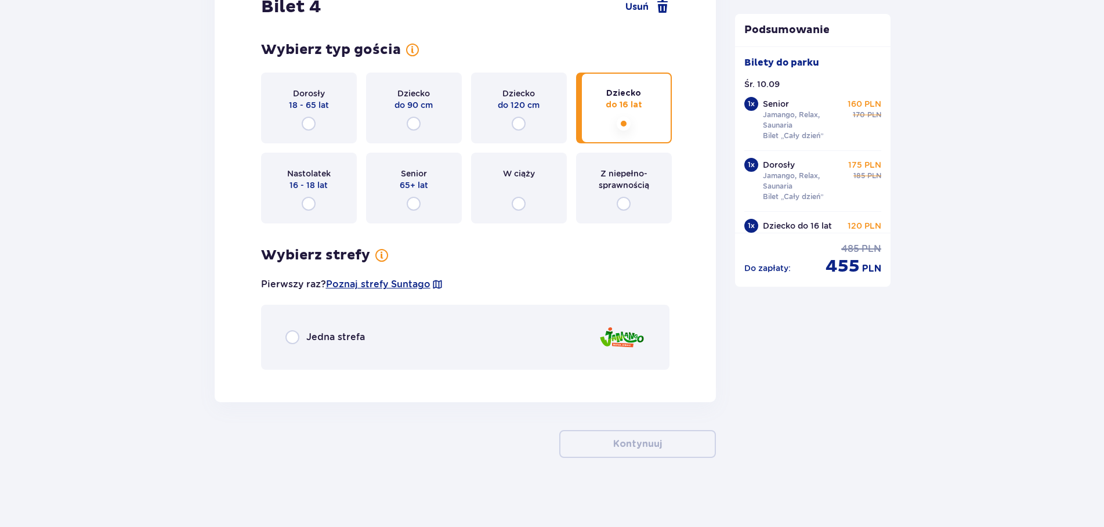
scroll to position [3233, 0]
click at [342, 331] on p "Jedna strefa" at bounding box center [335, 336] width 59 height 13
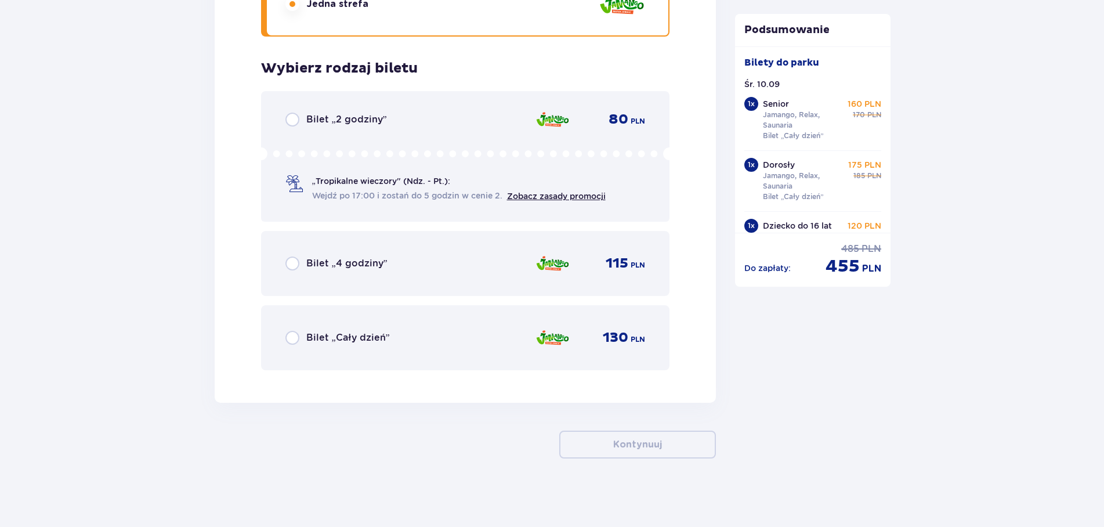
scroll to position [3567, 0]
click at [399, 343] on div "Bilet „Cały dzień” 130 PLN" at bounding box center [465, 336] width 360 height 24
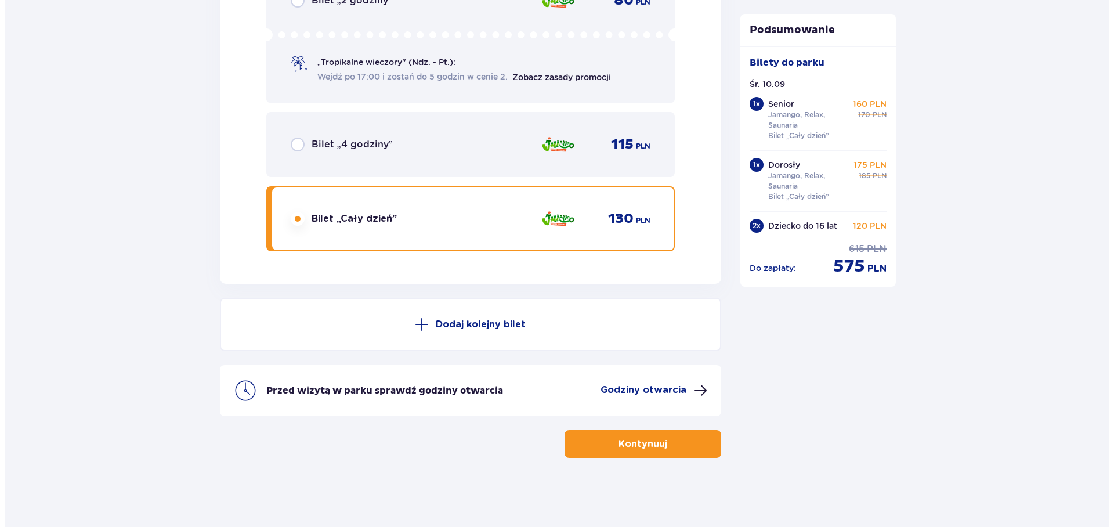
scroll to position [3685, 0]
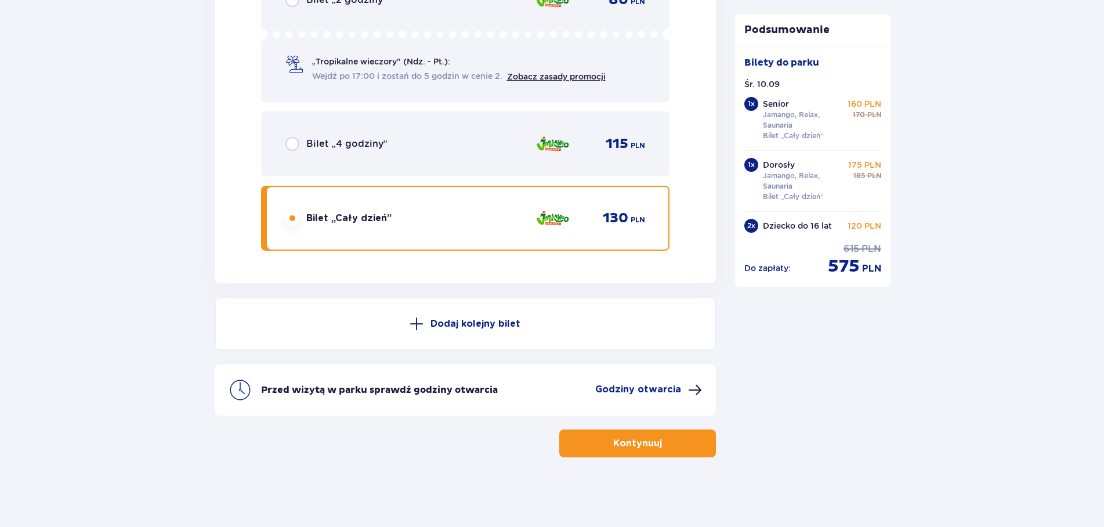
click at [621, 389] on p "Godziny otwarcia" at bounding box center [638, 389] width 86 height 13
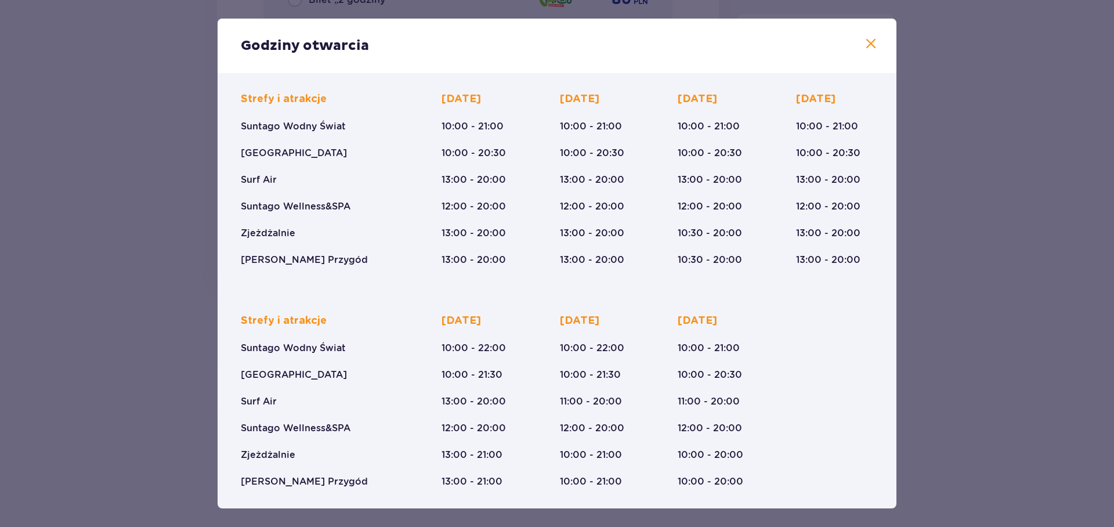
scroll to position [75, 0]
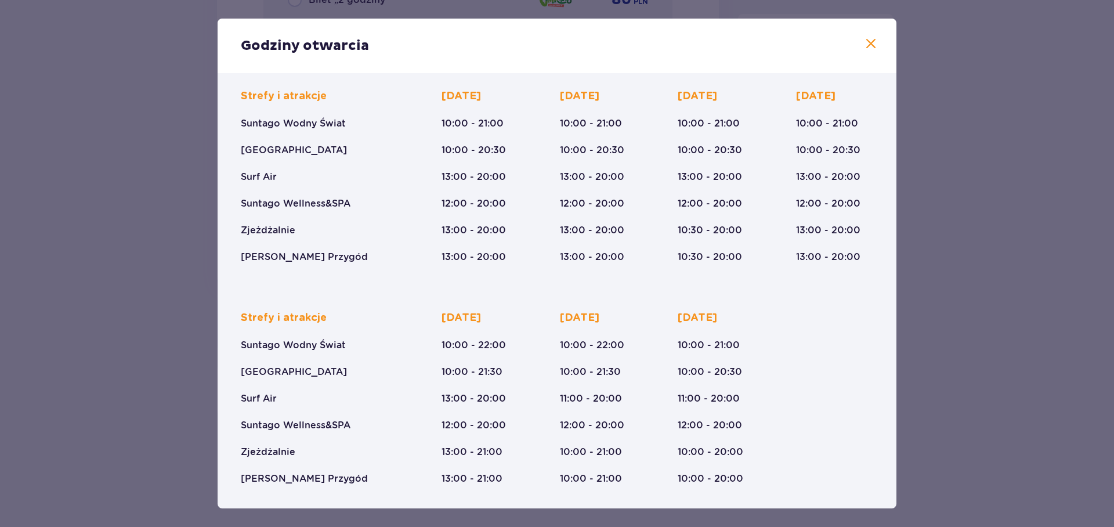
click at [864, 41] on span at bounding box center [871, 44] width 14 height 14
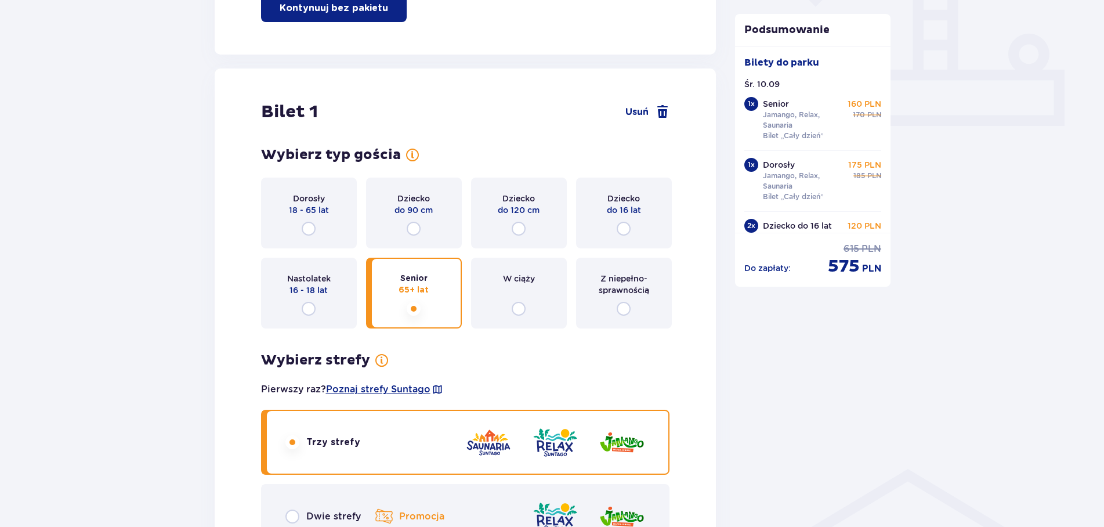
scroll to position [195, 0]
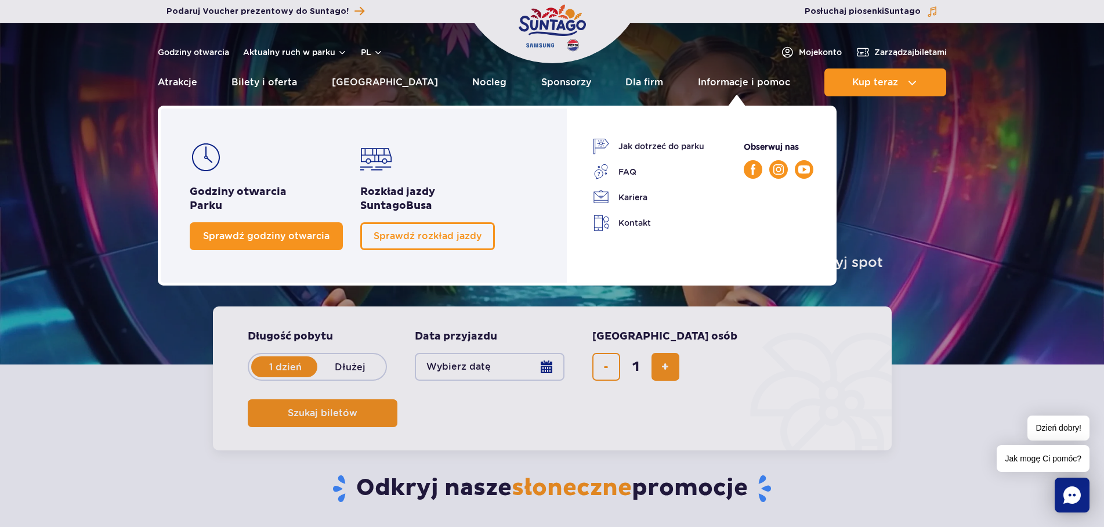
click at [276, 235] on span "Sprawdź godziny otwarcia" at bounding box center [266, 235] width 126 height 11
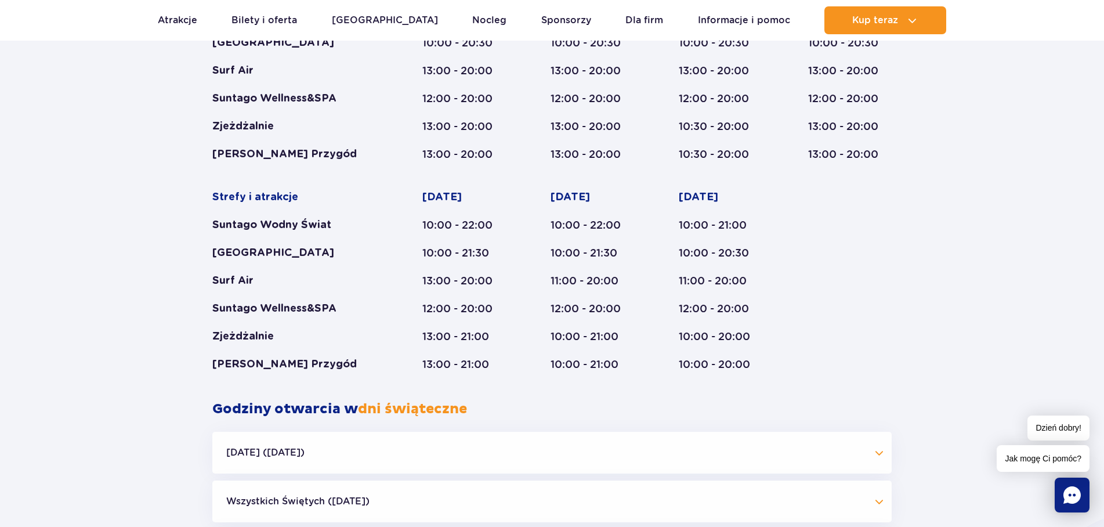
scroll to position [947, 0]
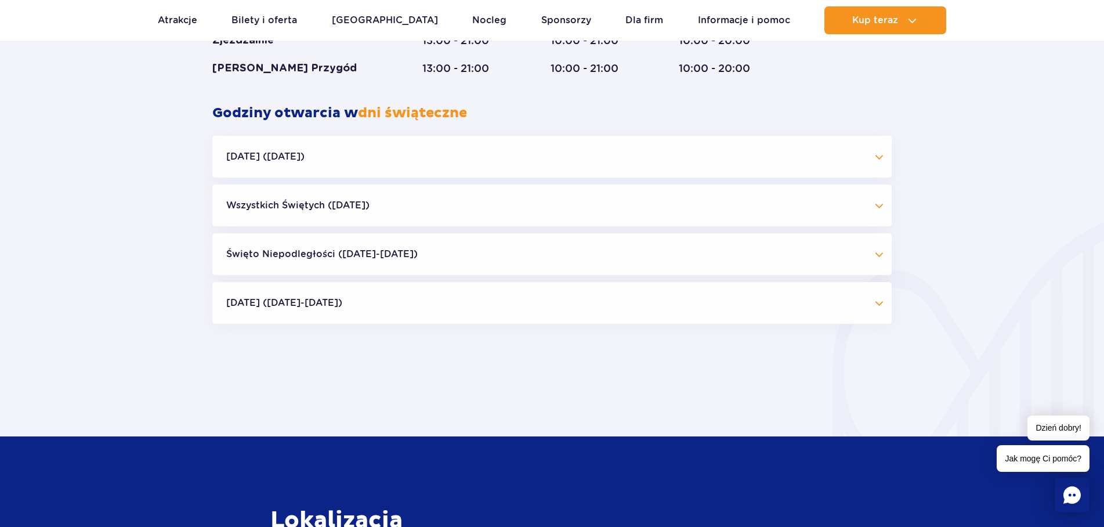
click at [384, 298] on button "[DATE] ([DATE]-[DATE])" at bounding box center [551, 303] width 679 height 42
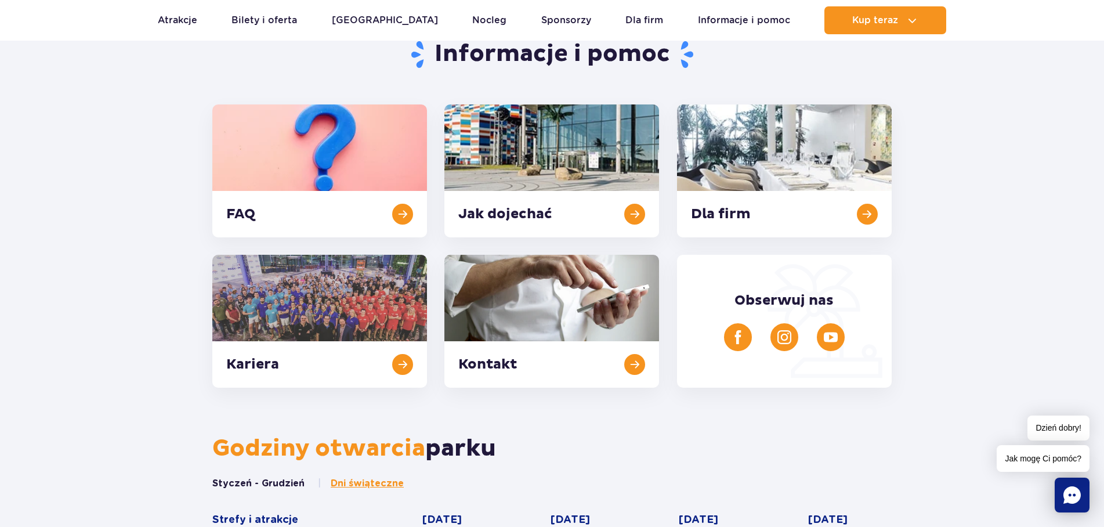
scroll to position [0, 0]
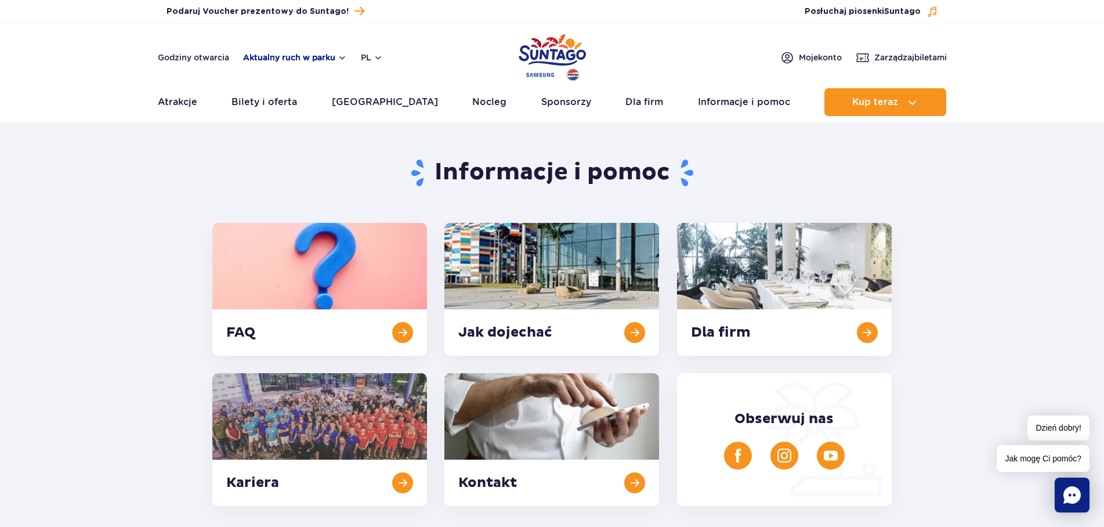
click at [298, 61] on button "Aktualny ruch w parku" at bounding box center [295, 57] width 104 height 9
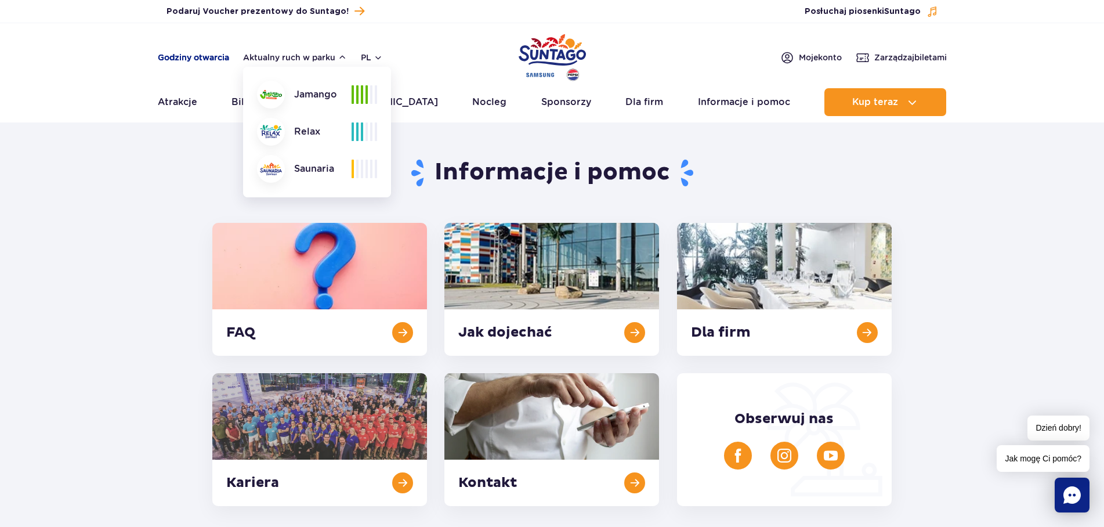
click at [197, 52] on link "Godziny otwarcia" at bounding box center [193, 58] width 71 height 12
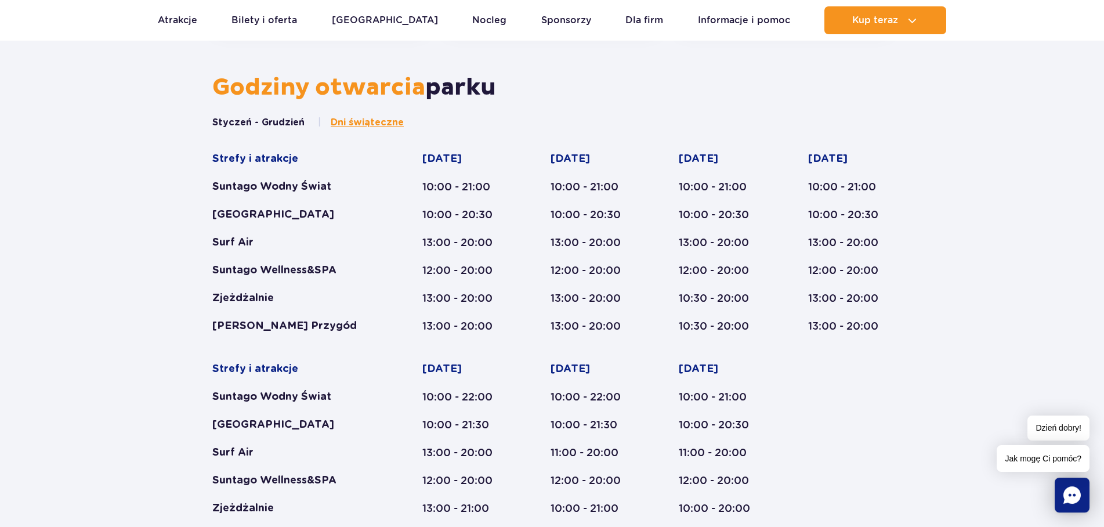
scroll to position [480, 0]
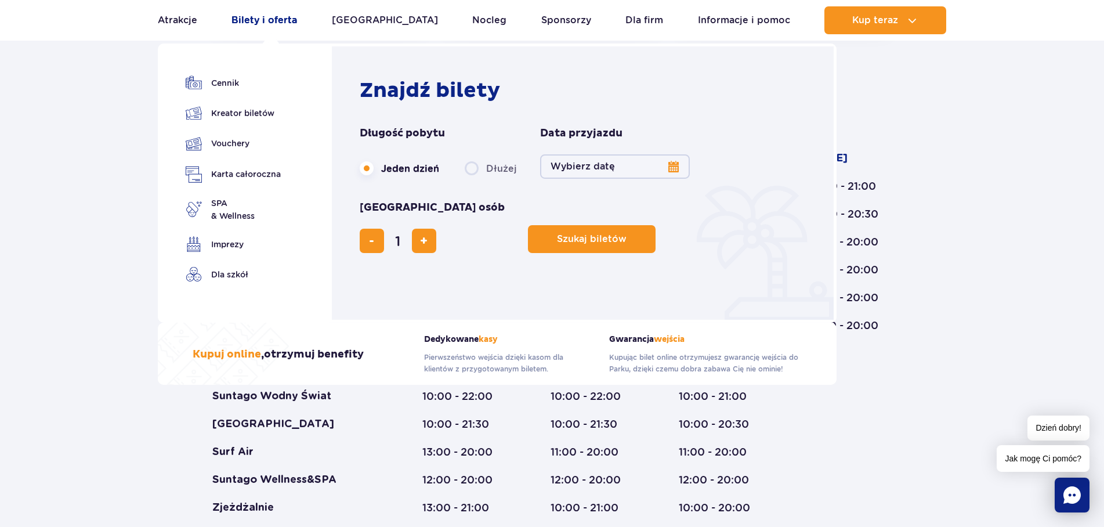
click at [282, 21] on link "Bilety i oferta" at bounding box center [264, 20] width 66 height 28
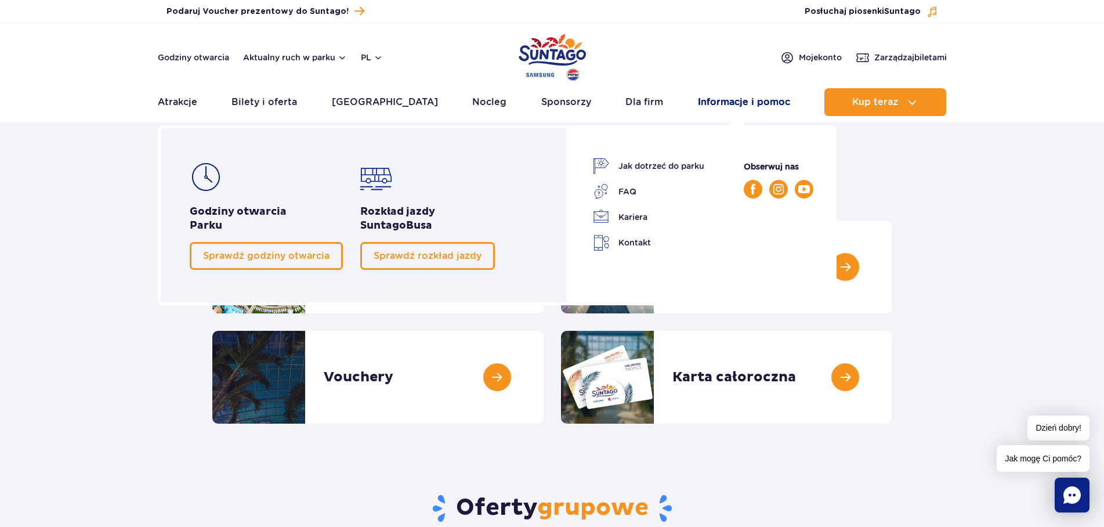
click at [748, 100] on link "Informacje i pomoc" at bounding box center [744, 102] width 92 height 28
